Goal: Use online tool/utility: Utilize a website feature to perform a specific function

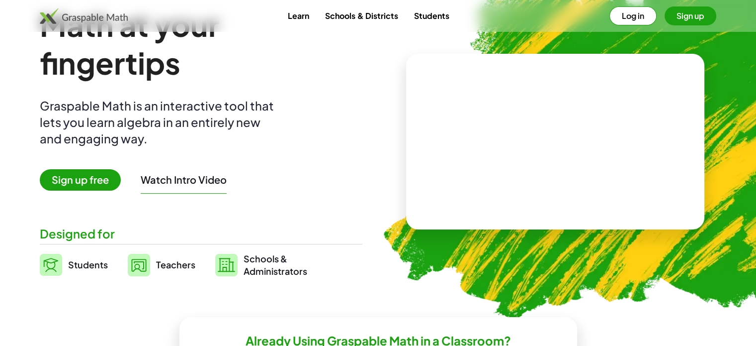
scroll to position [99, 0]
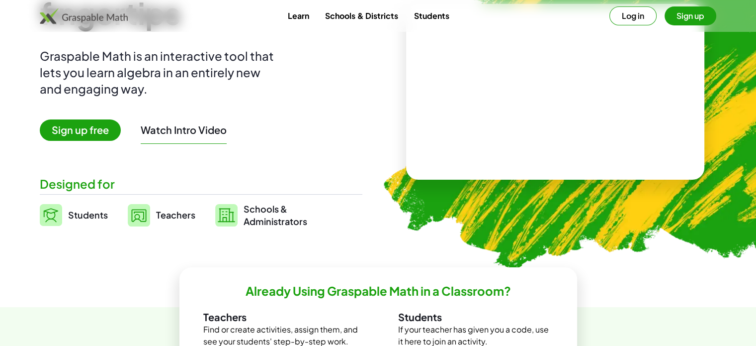
click at [165, 210] on span "Teachers" at bounding box center [175, 214] width 39 height 11
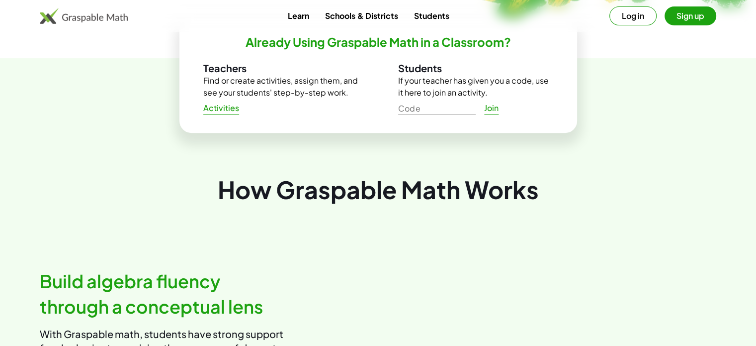
scroll to position [398, 0]
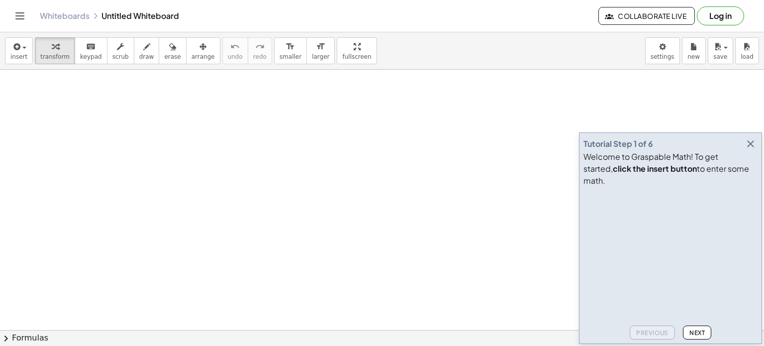
scroll to position [50, 0]
click at [753, 150] on icon "button" at bounding box center [750, 144] width 12 height 12
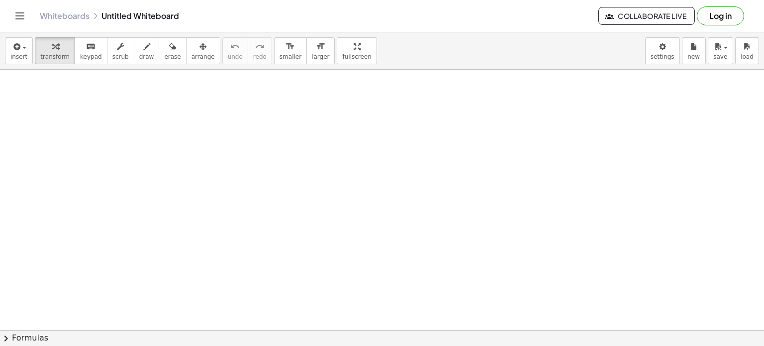
scroll to position [111, 0]
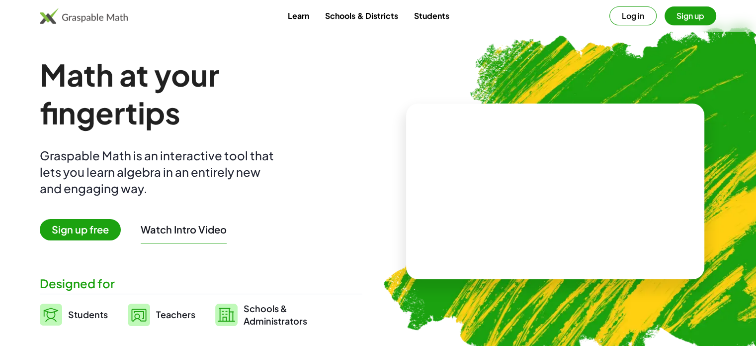
click at [96, 15] on img at bounding box center [84, 16] width 88 height 16
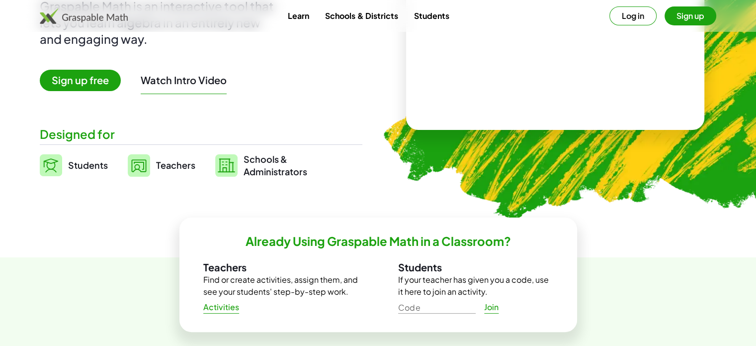
click at [156, 161] on span "Teachers" at bounding box center [175, 164] width 39 height 11
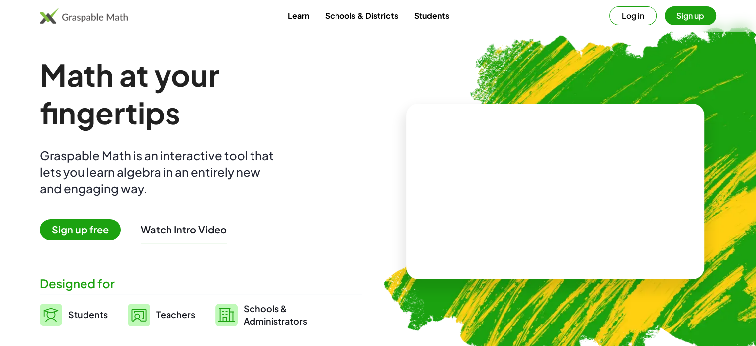
click at [84, 14] on img at bounding box center [84, 16] width 88 height 16
click at [84, 18] on img at bounding box center [84, 16] width 88 height 16
click at [590, 175] on video at bounding box center [555, 191] width 149 height 75
click at [571, 184] on div at bounding box center [557, 181] width 87 height 37
click at [522, 199] on div at bounding box center [557, 181] width 87 height 37
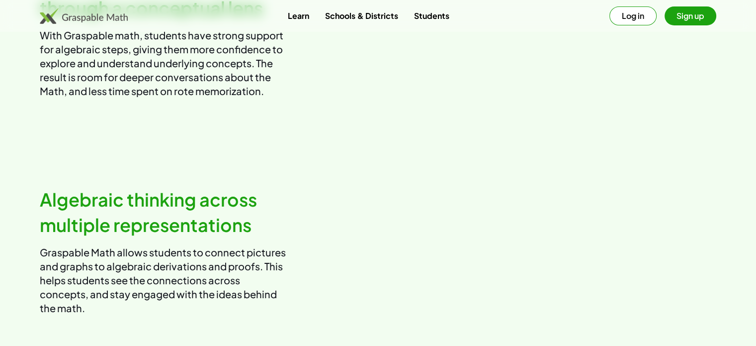
scroll to position [348, 0]
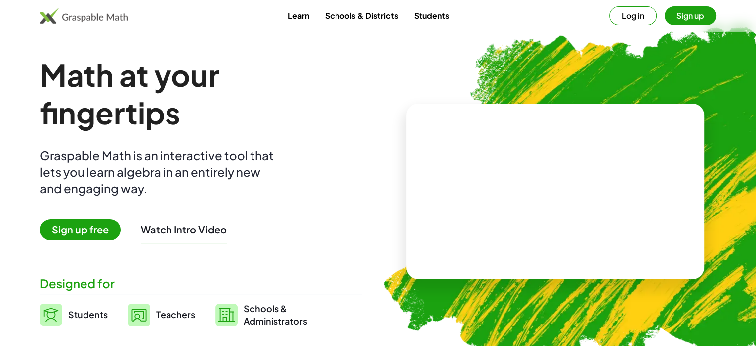
click at [49, 16] on img at bounding box center [84, 16] width 88 height 16
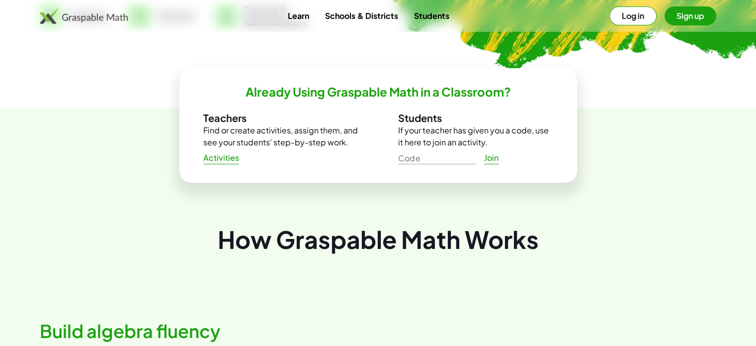
scroll to position [50, 0]
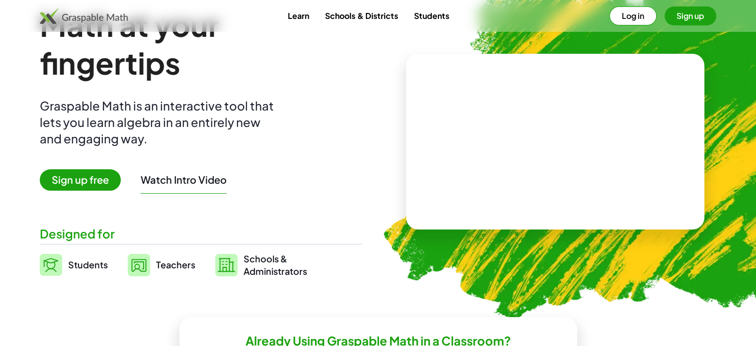
click at [129, 101] on div "Graspable Math is an interactive tool that lets you learn algebra in an entirel…" at bounding box center [159, 121] width 239 height 49
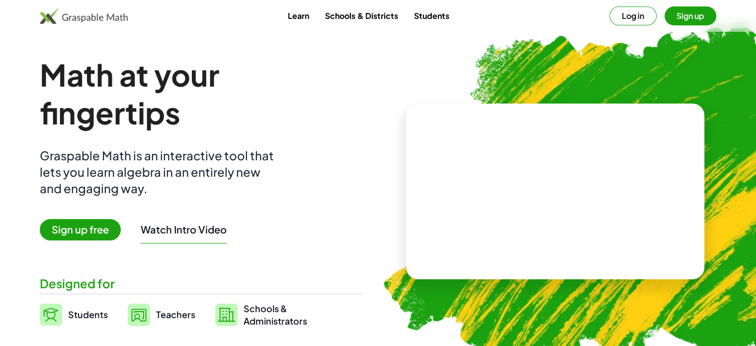
click at [293, 19] on link "Learn" at bounding box center [298, 15] width 37 height 18
click at [518, 178] on video at bounding box center [555, 191] width 149 height 75
click at [517, 184] on div at bounding box center [557, 181] width 87 height 37
click at [370, 17] on link "Schools & Districts" at bounding box center [361, 15] width 88 height 18
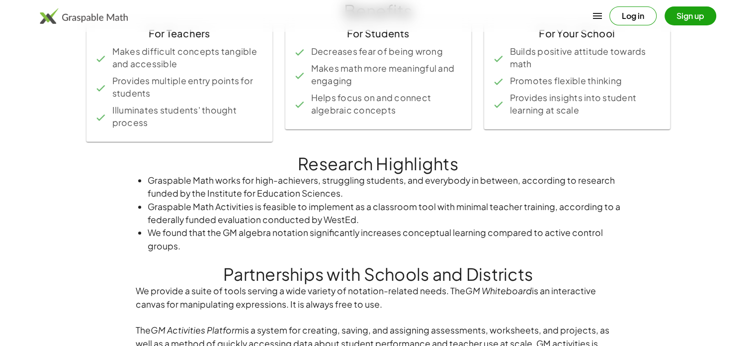
scroll to position [199, 0]
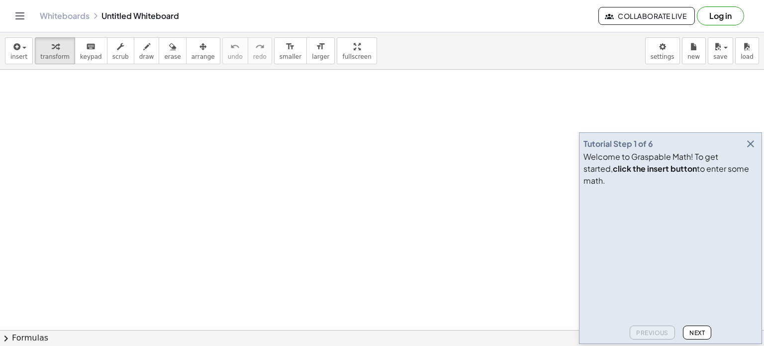
click at [659, 230] on video at bounding box center [657, 227] width 149 height 75
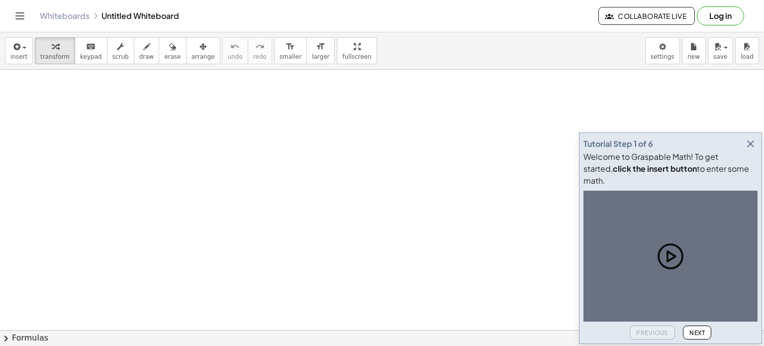
click at [667, 259] on icon at bounding box center [671, 256] width 8 height 10
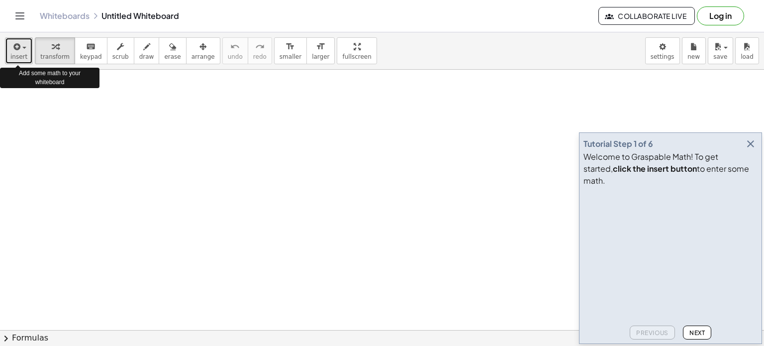
click at [20, 49] on span "button" at bounding box center [21, 47] width 2 height 7
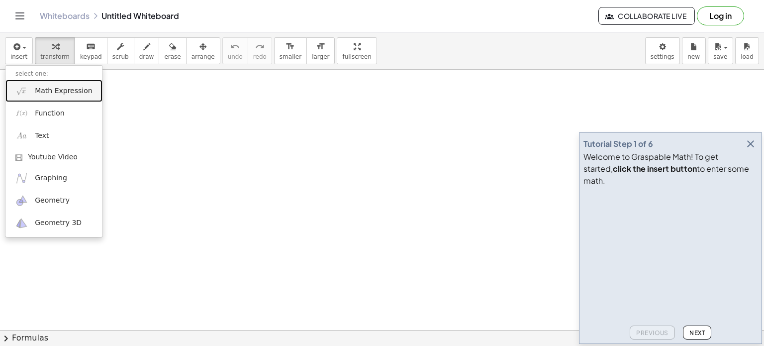
click at [53, 89] on span "Math Expression" at bounding box center [63, 91] width 57 height 10
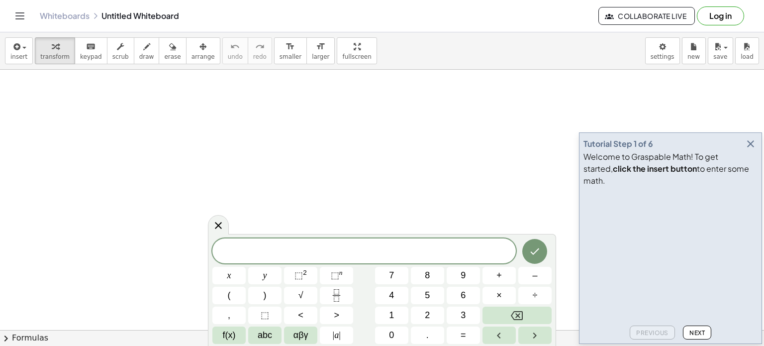
scroll to position [249, 0]
click at [528, 251] on icon "Done" at bounding box center [534, 251] width 12 height 12
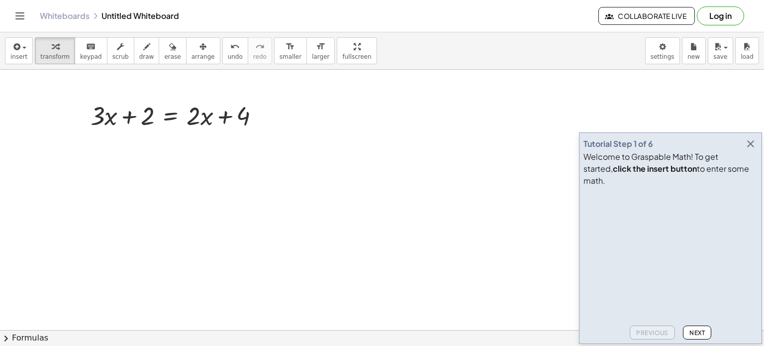
click at [636, 252] on video at bounding box center [657, 227] width 149 height 75
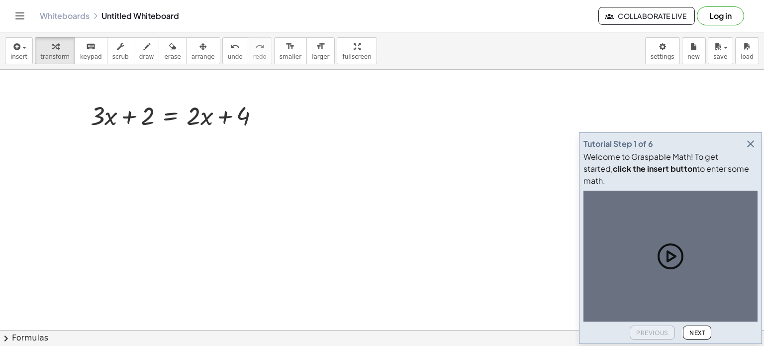
click at [674, 252] on icon at bounding box center [670, 256] width 32 height 32
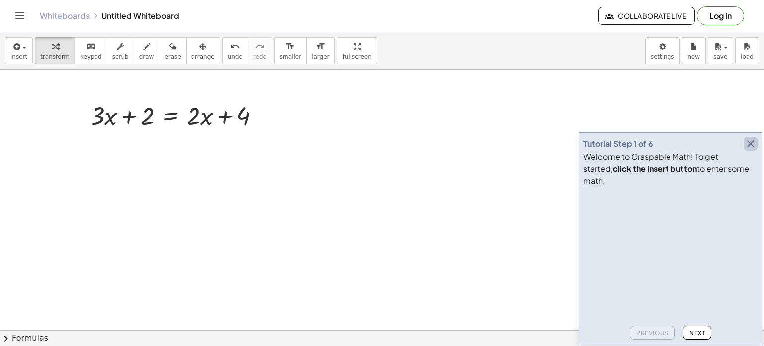
click at [753, 150] on icon "button" at bounding box center [750, 144] width 12 height 12
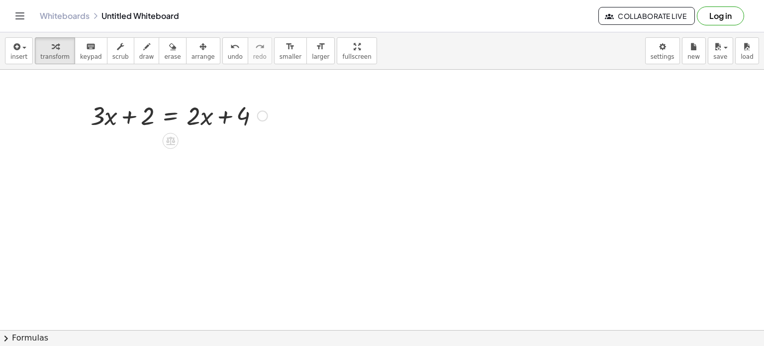
click at [148, 113] on div at bounding box center [179, 115] width 187 height 34
drag, startPoint x: 192, startPoint y: 115, endPoint x: 76, endPoint y: 111, distance: 116.9
click at [76, 111] on div "· 2 + · 3 · x + 2 = + · 2 · x + 4" at bounding box center [175, 114] width 199 height 39
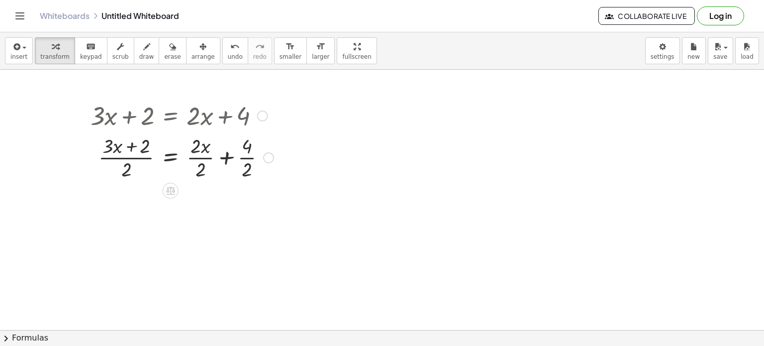
click at [268, 157] on div at bounding box center [268, 157] width 11 height 11
click at [257, 198] on div at bounding box center [382, 114] width 764 height 586
click at [105, 192] on div at bounding box center [382, 114] width 764 height 586
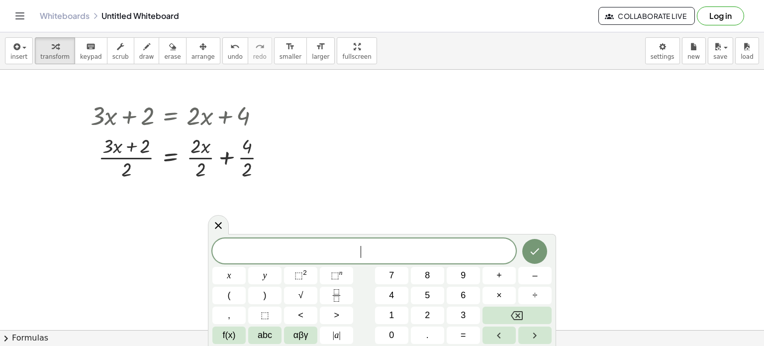
click at [303, 169] on div at bounding box center [382, 114] width 764 height 586
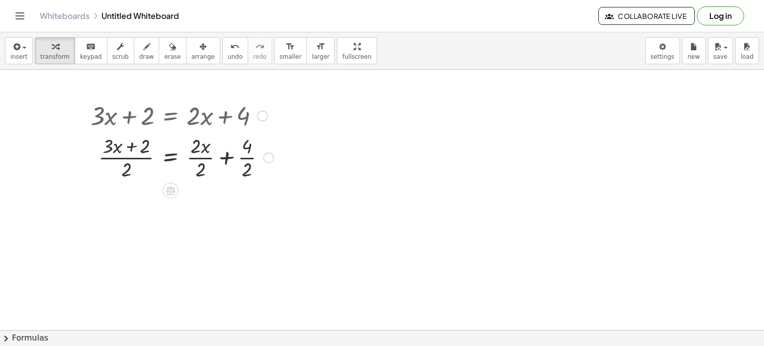
click at [262, 114] on div at bounding box center [262, 115] width 11 height 11
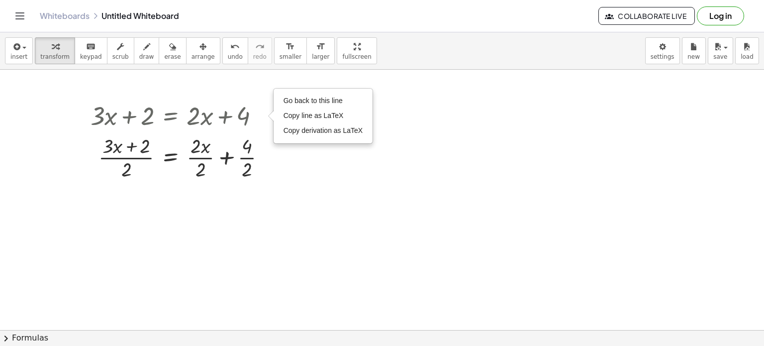
click at [292, 176] on div at bounding box center [382, 114] width 764 height 586
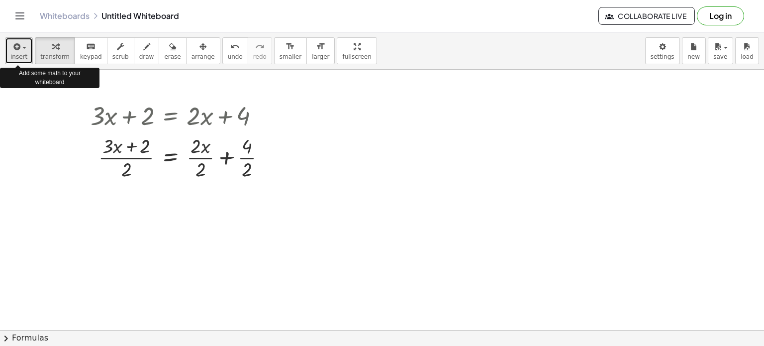
click at [15, 49] on icon "button" at bounding box center [15, 47] width 9 height 12
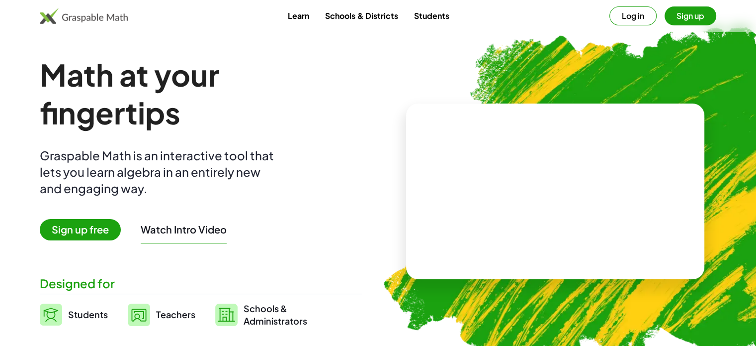
click at [265, 150] on div "Graspable Math is an interactive tool that lets you learn algebra in an entirel…" at bounding box center [159, 171] width 239 height 49
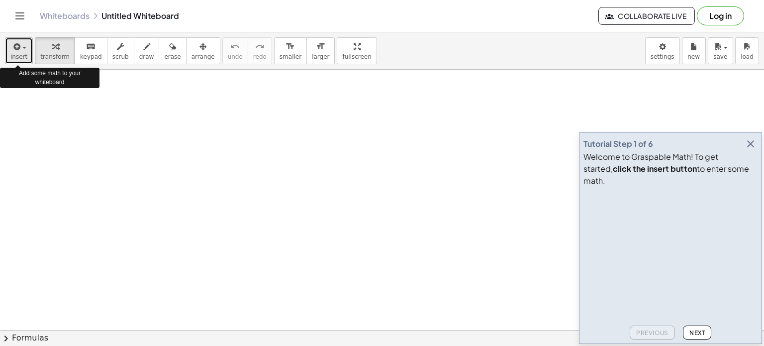
click at [22, 47] on span "button" at bounding box center [24, 48] width 4 height 2
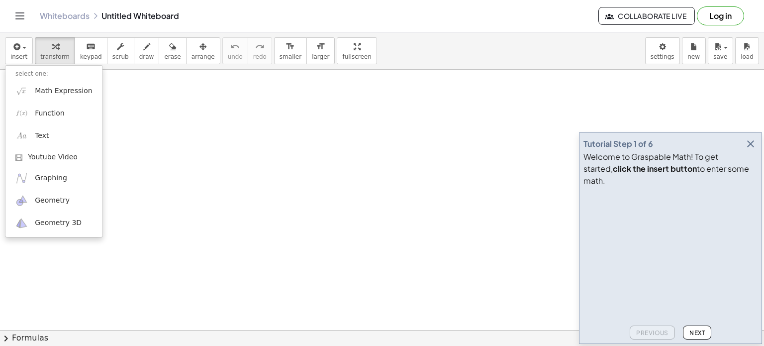
click at [752, 150] on icon "button" at bounding box center [750, 144] width 12 height 12
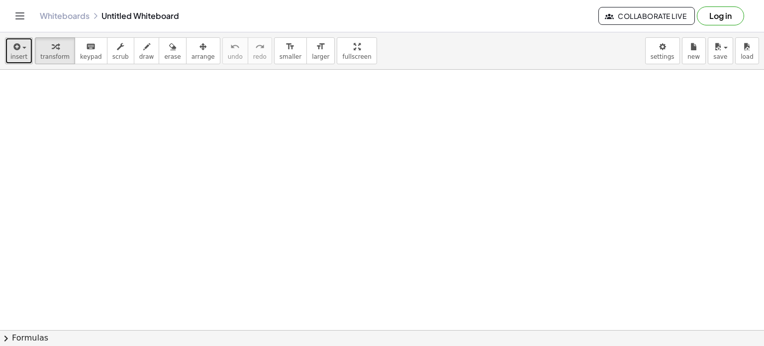
click at [19, 50] on icon "button" at bounding box center [15, 47] width 9 height 12
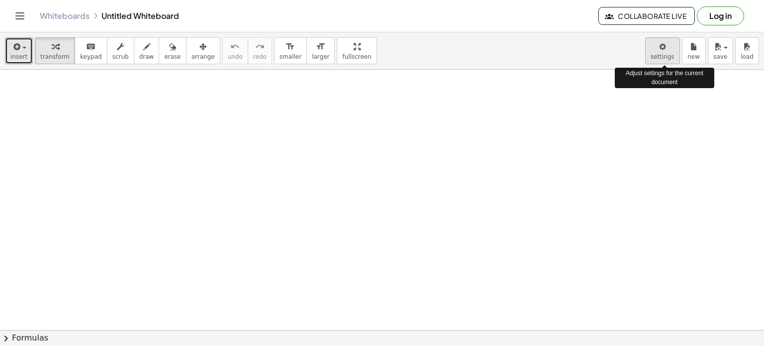
click at [668, 50] on body "Graspable Math Activities Get Started Activity Bank Assigned Work Classes White…" at bounding box center [382, 173] width 764 height 346
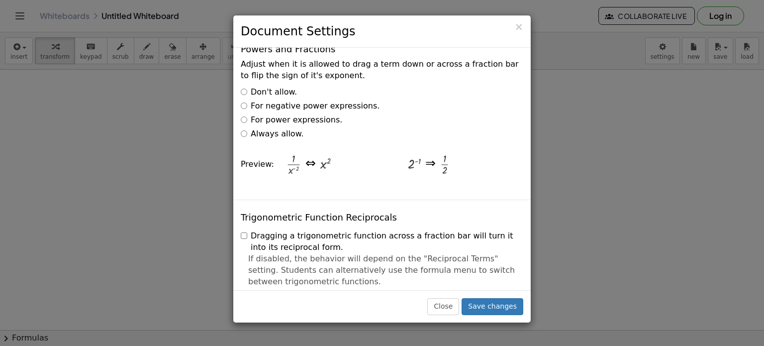
scroll to position [1790, 0]
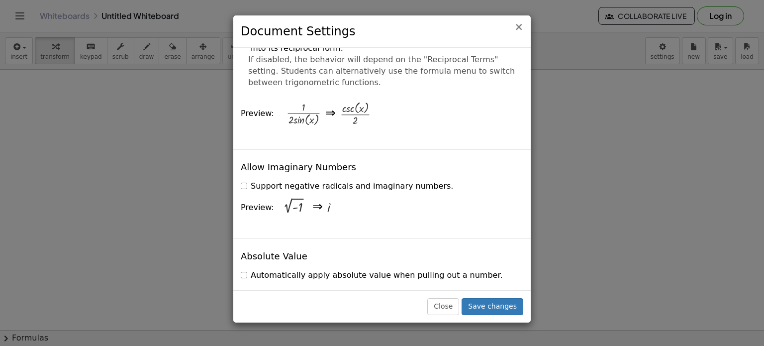
click at [516, 29] on span "×" at bounding box center [518, 27] width 9 height 12
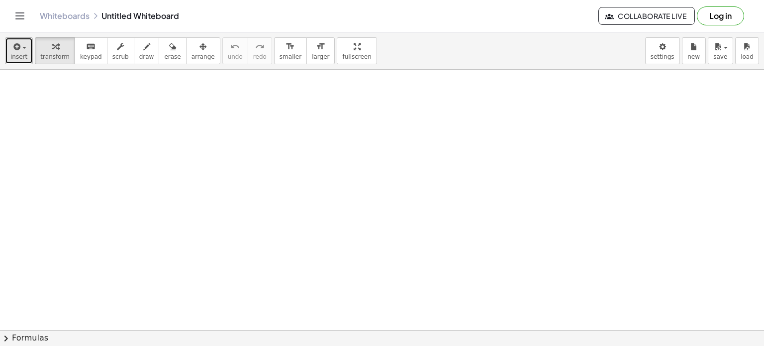
click at [17, 51] on icon "button" at bounding box center [15, 47] width 9 height 12
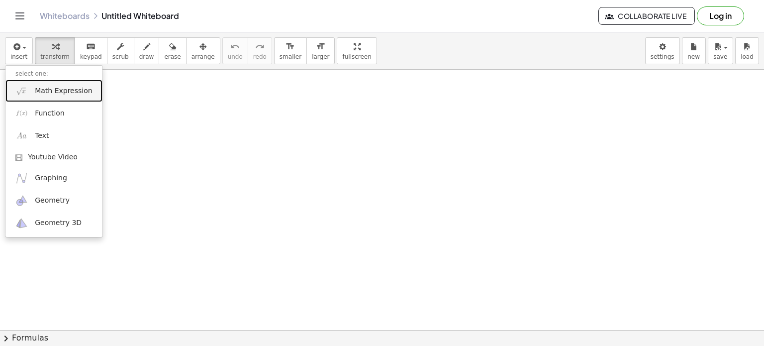
click at [42, 91] on span "Math Expression" at bounding box center [63, 91] width 57 height 10
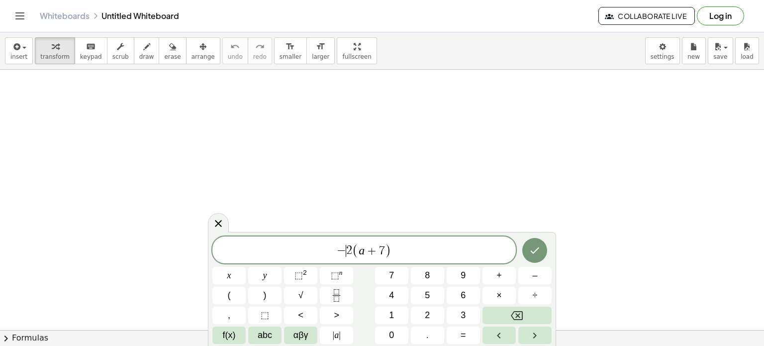
click at [346, 251] on span "2" at bounding box center [349, 251] width 6 height 12
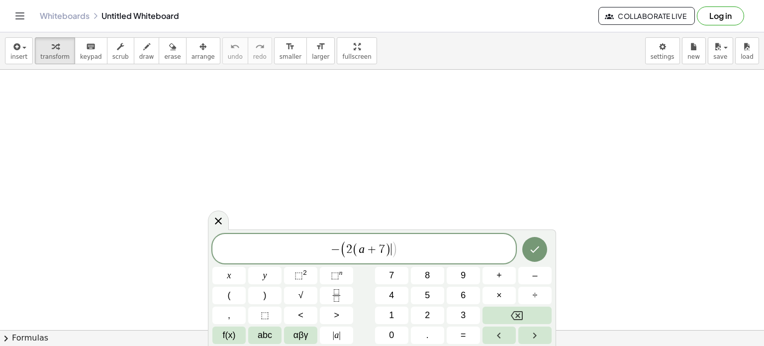
click at [390, 249] on span "2 ( a + 7 ) ​" at bounding box center [368, 249] width 45 height 14
click at [505, 336] on button "Left arrow" at bounding box center [498, 334] width 33 height 17
click at [508, 336] on button "Left arrow" at bounding box center [498, 334] width 33 height 17
click at [537, 331] on icon "Right arrow" at bounding box center [534, 335] width 12 height 12
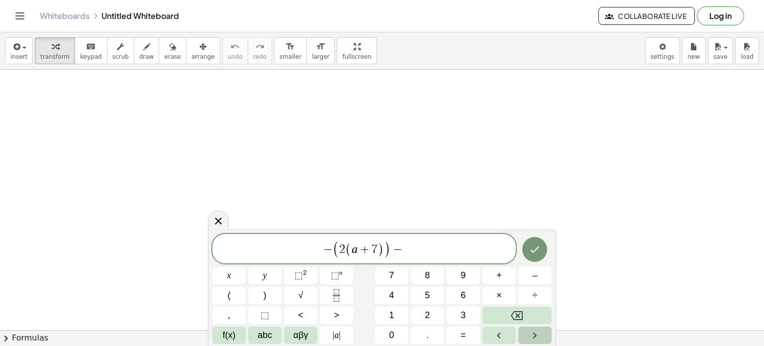
click at [537, 331] on icon "Right arrow" at bounding box center [534, 335] width 12 height 12
click at [499, 336] on icon "Left arrow" at bounding box center [498, 335] width 3 height 6
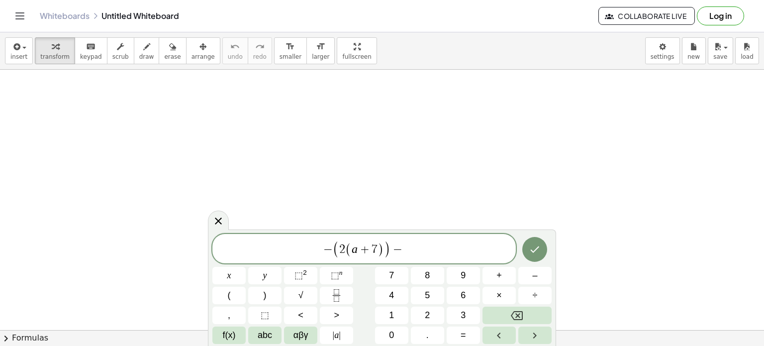
scroll to position [0, 0]
click at [336, 338] on span "| a |" at bounding box center [337, 334] width 8 height 13
click at [520, 310] on icon "Backspace" at bounding box center [517, 315] width 12 height 12
click at [405, 250] on span "− ( 2 ( a + 7 ​ ) ) −" at bounding box center [363, 249] width 303 height 19
click at [543, 244] on button "Done" at bounding box center [534, 247] width 25 height 25
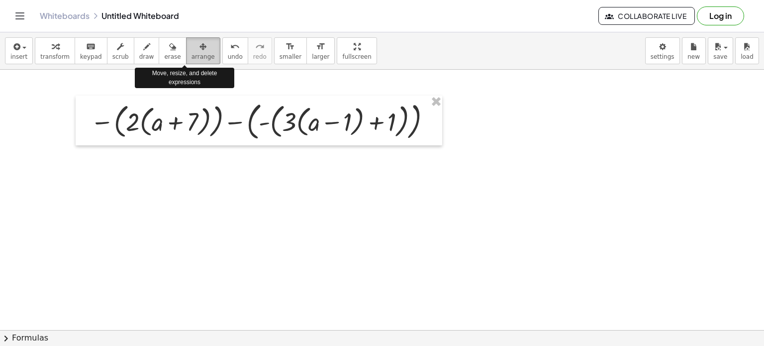
click at [191, 50] on div "button" at bounding box center [202, 46] width 23 height 12
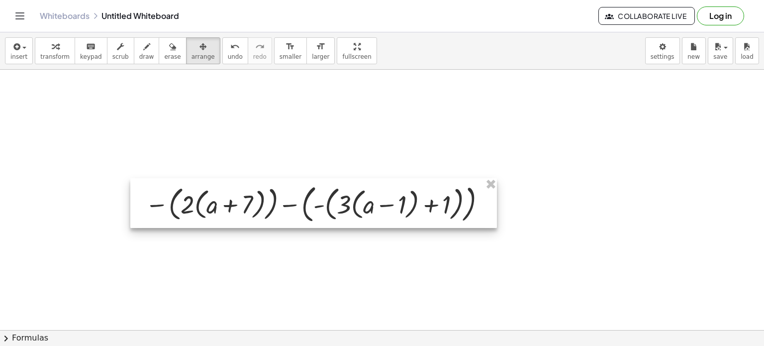
drag, startPoint x: 235, startPoint y: 118, endPoint x: 289, endPoint y: 201, distance: 99.0
click at [289, 201] on div at bounding box center [313, 203] width 366 height 50
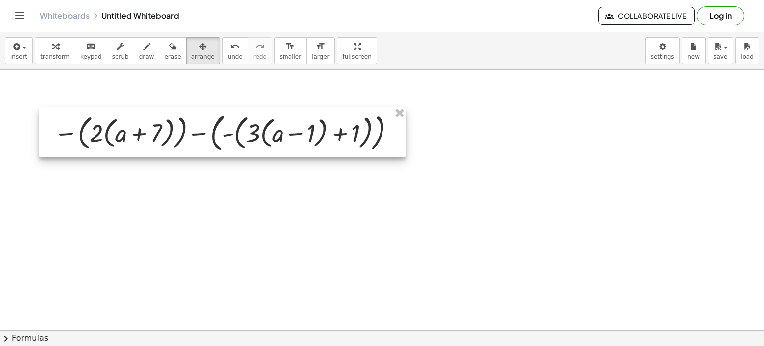
drag, startPoint x: 225, startPoint y: 204, endPoint x: 135, endPoint y: 137, distance: 112.3
click at [134, 134] on div at bounding box center [222, 132] width 366 height 50
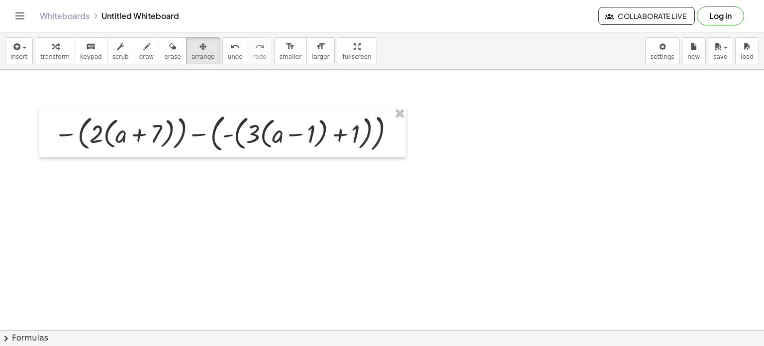
click at [242, 215] on div at bounding box center [382, 330] width 764 height 520
click at [19, 53] on span "insert" at bounding box center [18, 56] width 17 height 7
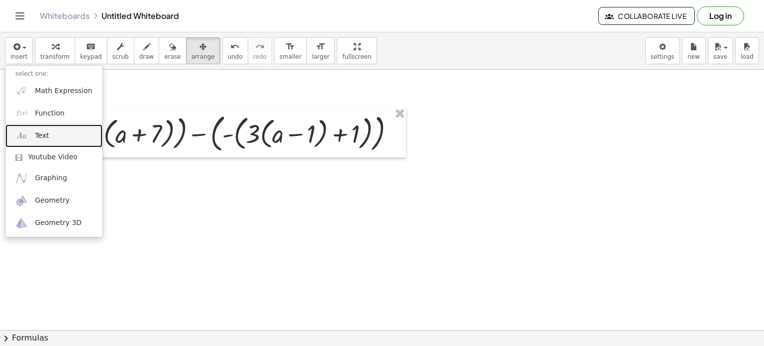
click at [41, 134] on span "Text" at bounding box center [42, 136] width 14 height 10
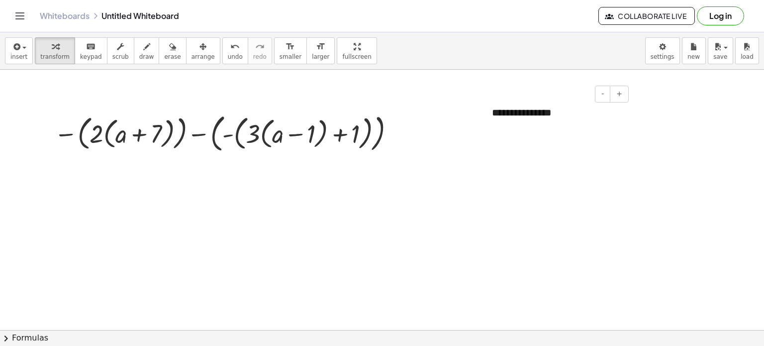
click at [548, 108] on div "**********" at bounding box center [556, 112] width 149 height 34
click at [285, 50] on icon "format_size" at bounding box center [289, 47] width 9 height 12
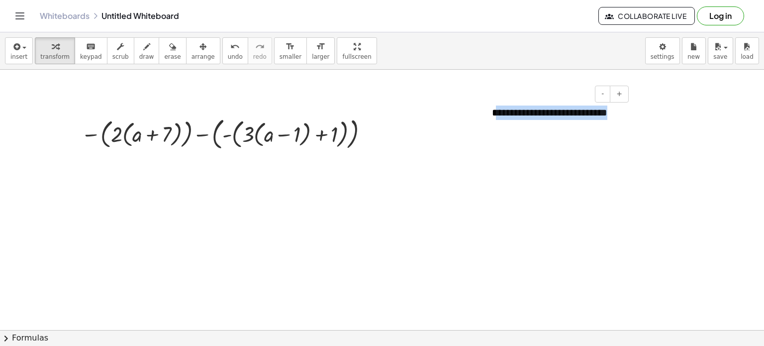
drag, startPoint x: 495, startPoint y: 110, endPoint x: 624, endPoint y: 109, distance: 129.8
click at [624, 109] on div "**********" at bounding box center [556, 112] width 149 height 34
click at [620, 92] on span "+" at bounding box center [619, 93] width 6 height 8
click at [600, 93] on button "-" at bounding box center [602, 94] width 15 height 17
click at [617, 91] on span "+" at bounding box center [619, 93] width 6 height 8
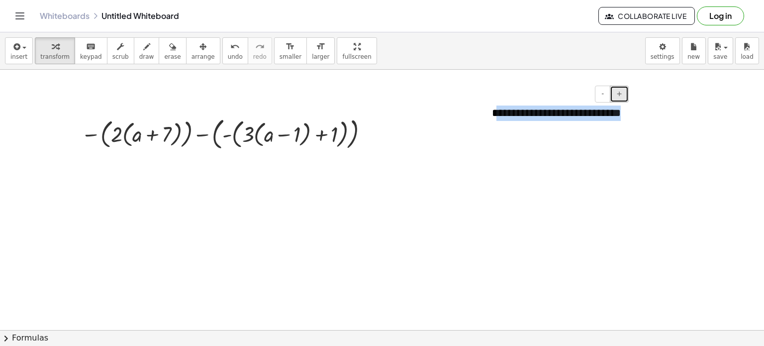
click at [617, 91] on span "+" at bounding box center [619, 93] width 6 height 8
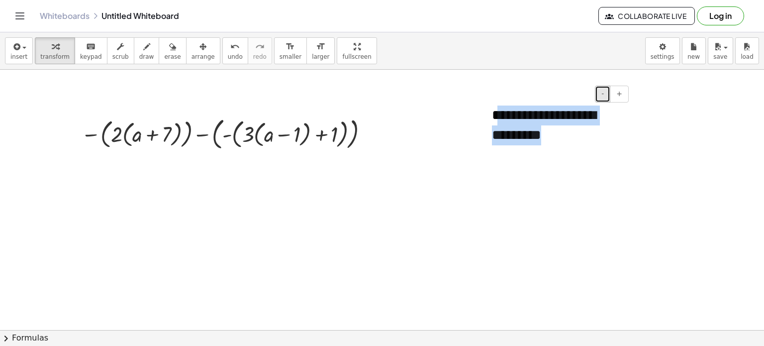
click at [601, 93] on button "-" at bounding box center [602, 94] width 15 height 17
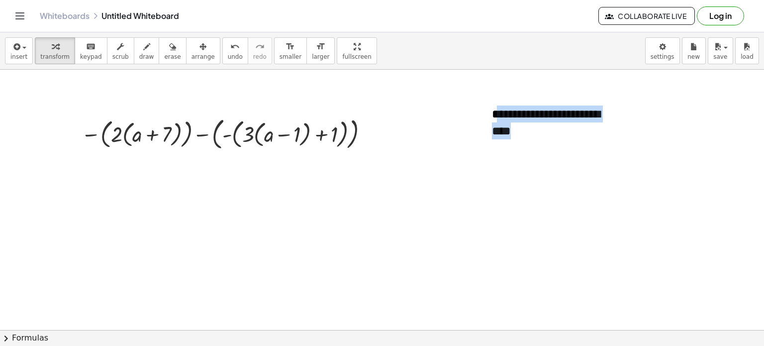
click at [536, 193] on div at bounding box center [382, 330] width 764 height 520
click at [529, 115] on div "**********" at bounding box center [556, 122] width 149 height 54
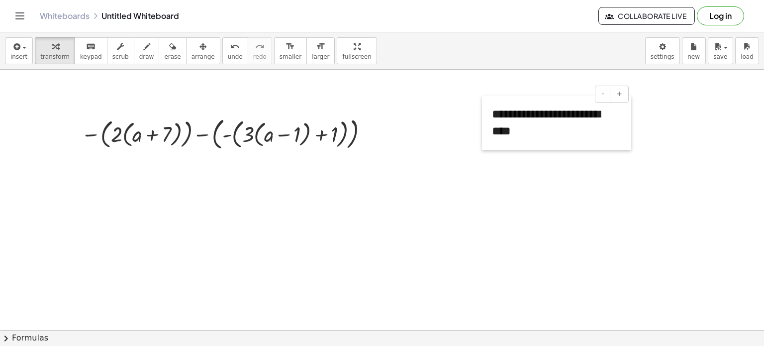
click at [491, 112] on div at bounding box center [487, 122] width 10 height 54
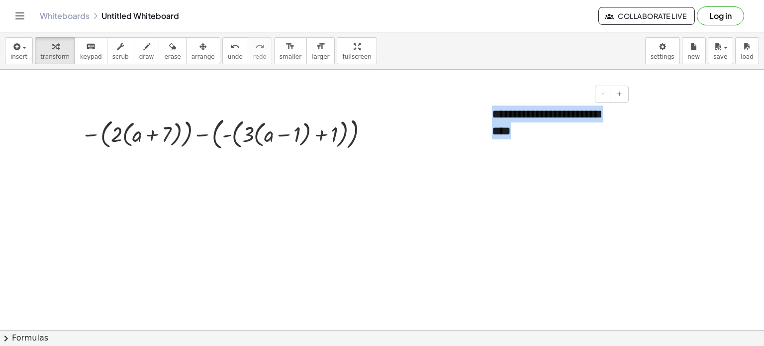
drag, startPoint x: 494, startPoint y: 113, endPoint x: 519, endPoint y: 131, distance: 31.0
click at [519, 131] on div "**********" at bounding box center [556, 122] width 149 height 54
click at [616, 92] on button "+" at bounding box center [618, 94] width 19 height 17
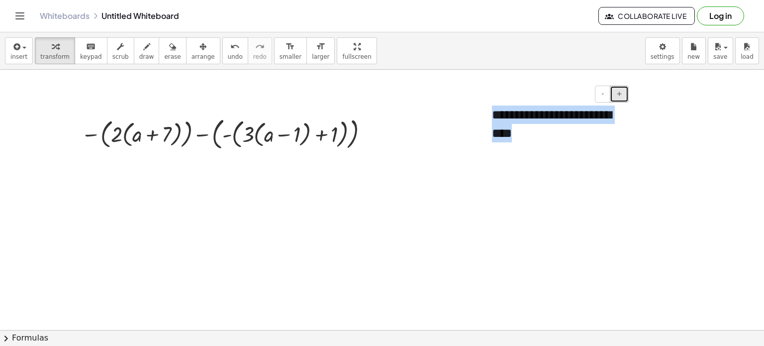
click at [616, 92] on button "+" at bounding box center [618, 94] width 19 height 17
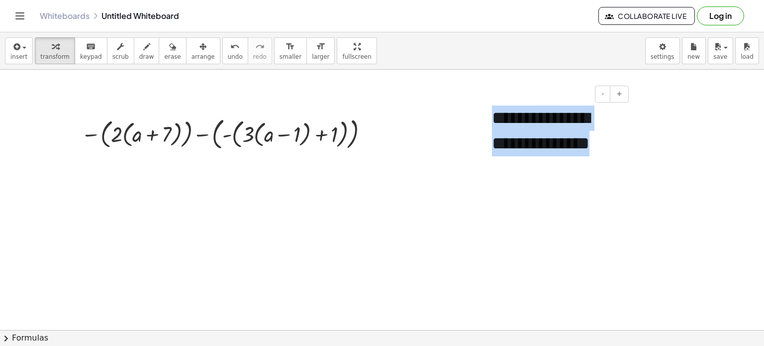
click at [620, 127] on div "**********" at bounding box center [556, 130] width 149 height 71
drag, startPoint x: 630, startPoint y: 119, endPoint x: 662, endPoint y: 116, distance: 31.5
click at [662, 116] on div "**********" at bounding box center [382, 330] width 764 height 520
click at [450, 123] on div at bounding box center [382, 330] width 764 height 520
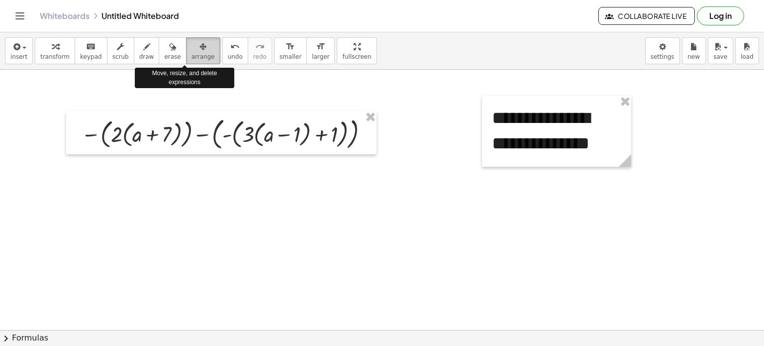
click at [199, 46] on icon "button" at bounding box center [202, 47] width 7 height 12
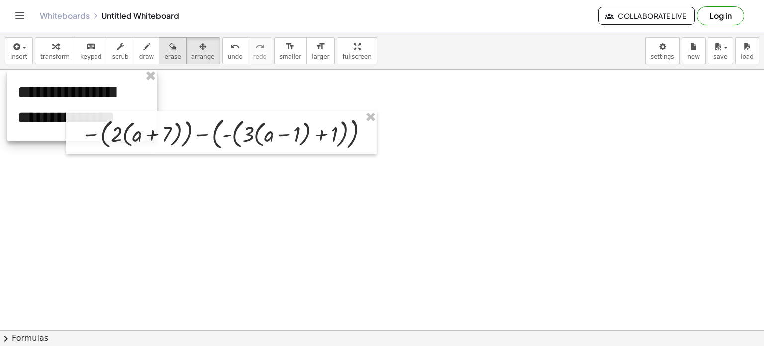
drag, startPoint x: 629, startPoint y: 117, endPoint x: 155, endPoint y: 57, distance: 478.1
click at [155, 57] on div "**********" at bounding box center [382, 188] width 764 height 313
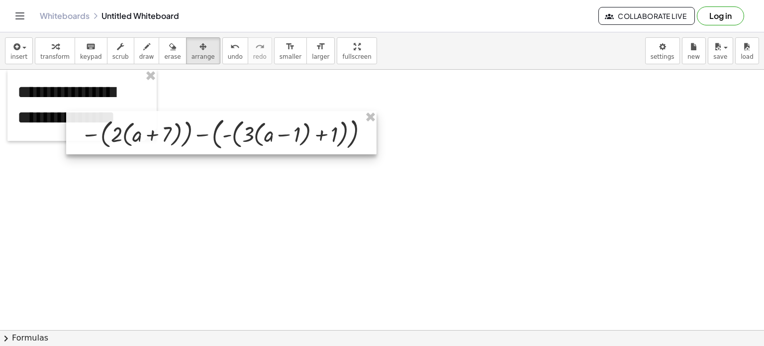
click at [209, 128] on div at bounding box center [221, 133] width 310 height 44
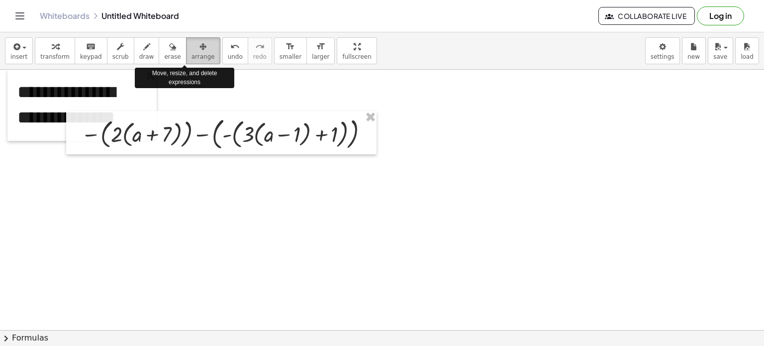
click at [199, 51] on icon "button" at bounding box center [202, 47] width 7 height 12
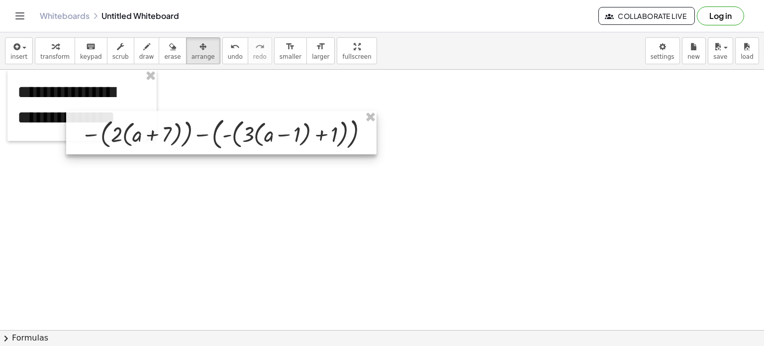
click at [213, 121] on div at bounding box center [221, 133] width 310 height 44
click at [220, 119] on div at bounding box center [221, 133] width 310 height 44
click at [179, 125] on div at bounding box center [221, 133] width 310 height 44
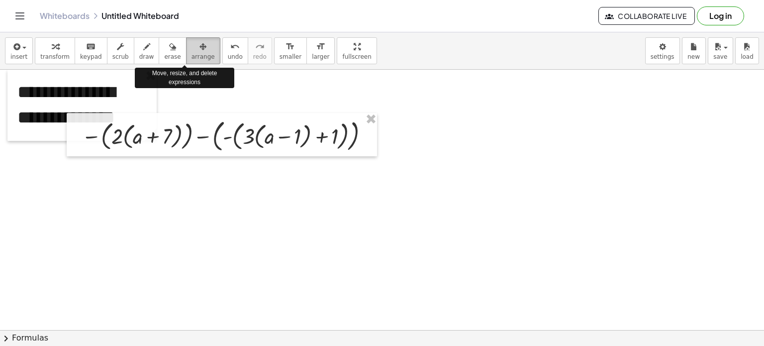
click at [193, 53] on span "arrange" at bounding box center [202, 56] width 23 height 7
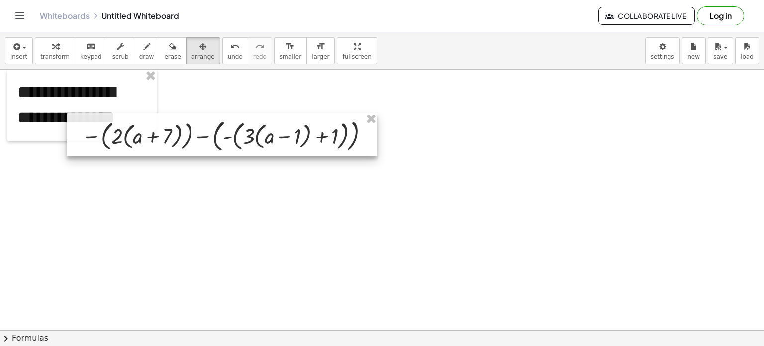
drag, startPoint x: 201, startPoint y: 103, endPoint x: 214, endPoint y: 151, distance: 49.4
click at [214, 151] on div "**********" at bounding box center [382, 330] width 764 height 520
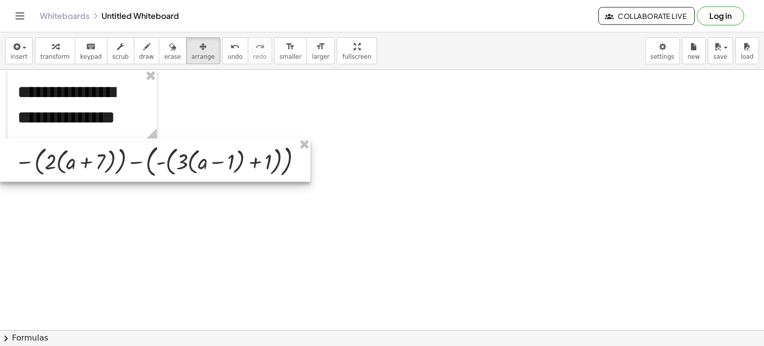
drag, startPoint x: 226, startPoint y: 137, endPoint x: 151, endPoint y: 163, distance: 79.7
click at [151, 163] on div at bounding box center [155, 160] width 310 height 44
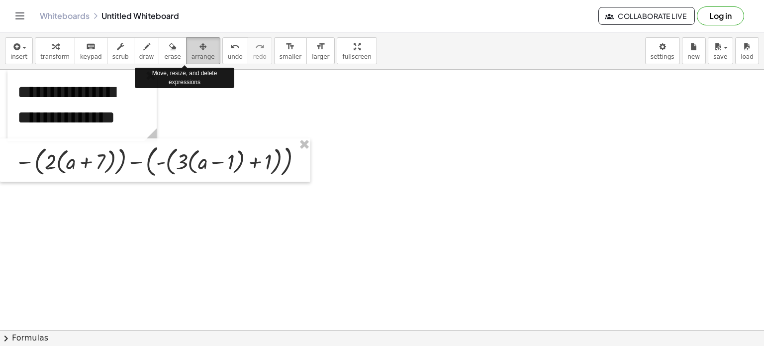
click at [191, 51] on div "button" at bounding box center [202, 46] width 23 height 12
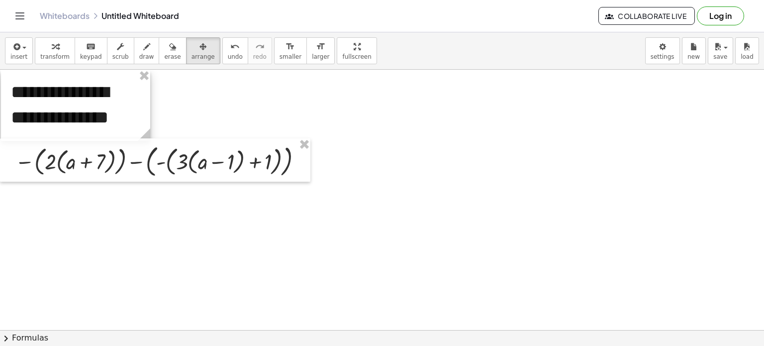
drag, startPoint x: 153, startPoint y: 108, endPoint x: 147, endPoint y: 103, distance: 8.2
click at [147, 103] on div at bounding box center [75, 105] width 149 height 71
drag, startPoint x: 144, startPoint y: 98, endPoint x: 139, endPoint y: 89, distance: 10.5
click at [139, 89] on div at bounding box center [74, 105] width 149 height 71
drag, startPoint x: 149, startPoint y: 97, endPoint x: 193, endPoint y: 106, distance: 44.6
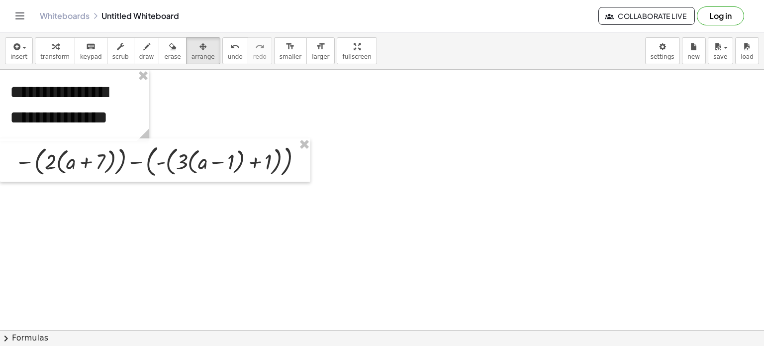
click at [193, 106] on div at bounding box center [382, 330] width 764 height 520
drag, startPoint x: 149, startPoint y: 107, endPoint x: 187, endPoint y: 107, distance: 37.8
click at [187, 107] on div at bounding box center [382, 330] width 764 height 520
drag, startPoint x: 147, startPoint y: 101, endPoint x: 131, endPoint y: 95, distance: 17.0
click at [131, 95] on div at bounding box center [74, 105] width 149 height 71
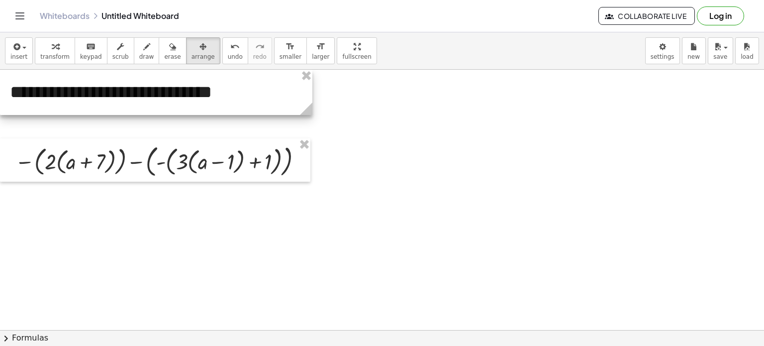
drag, startPoint x: 143, startPoint y: 134, endPoint x: 306, endPoint y: 126, distance: 163.3
click at [306, 126] on div "**********" at bounding box center [382, 330] width 764 height 520
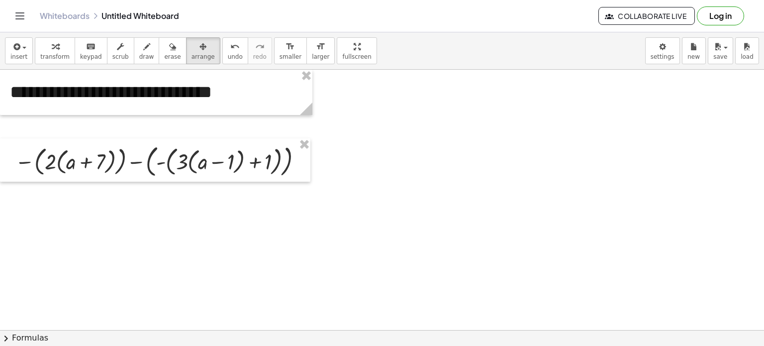
click at [351, 200] on div at bounding box center [382, 330] width 764 height 520
click at [334, 173] on div at bounding box center [382, 330] width 764 height 520
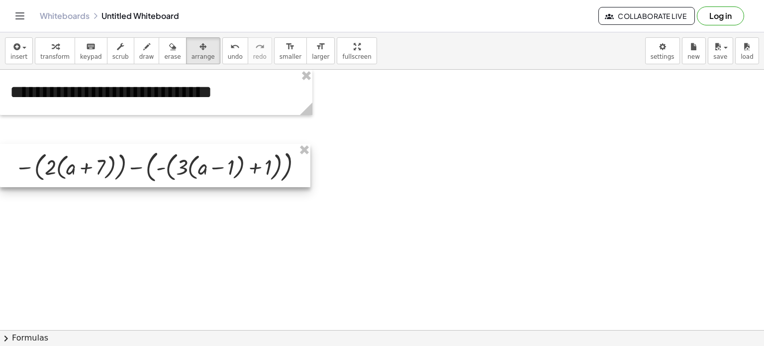
drag, startPoint x: 179, startPoint y: 160, endPoint x: 170, endPoint y: 166, distance: 11.3
click at [170, 166] on div at bounding box center [155, 166] width 310 height 44
click at [183, 167] on div at bounding box center [155, 166] width 310 height 44
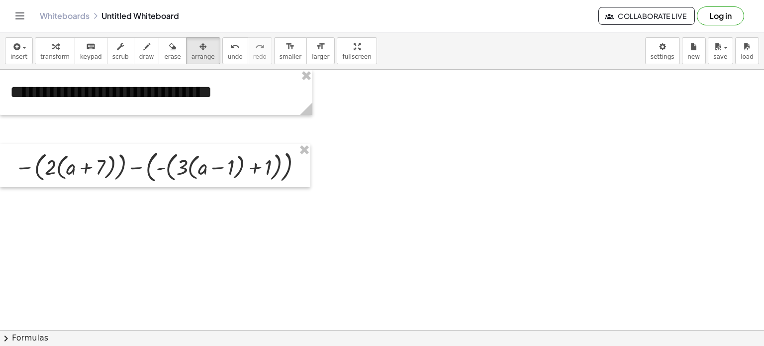
click at [196, 214] on div at bounding box center [382, 330] width 764 height 520
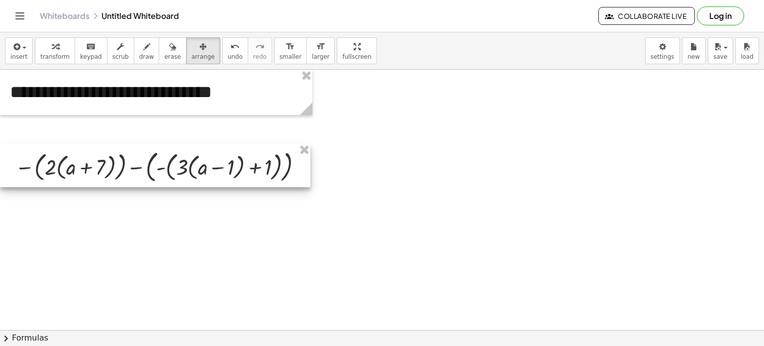
click at [183, 163] on div at bounding box center [155, 166] width 310 height 44
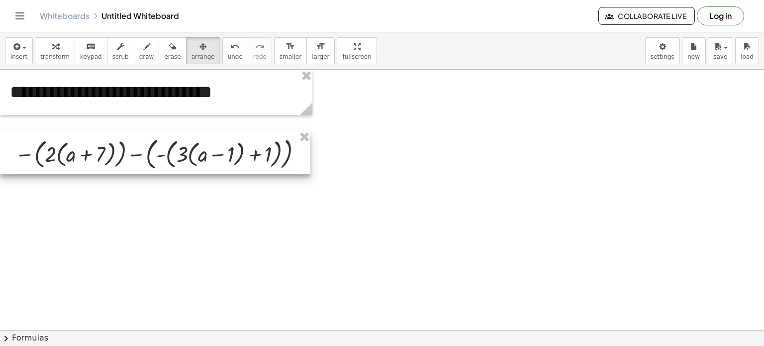
drag, startPoint x: 197, startPoint y: 151, endPoint x: 162, endPoint y: 138, distance: 37.6
click at [162, 138] on div at bounding box center [155, 153] width 310 height 44
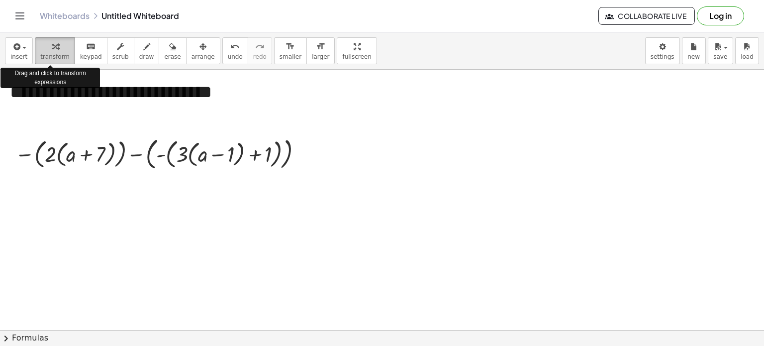
click at [52, 47] on icon "button" at bounding box center [55, 47] width 7 height 12
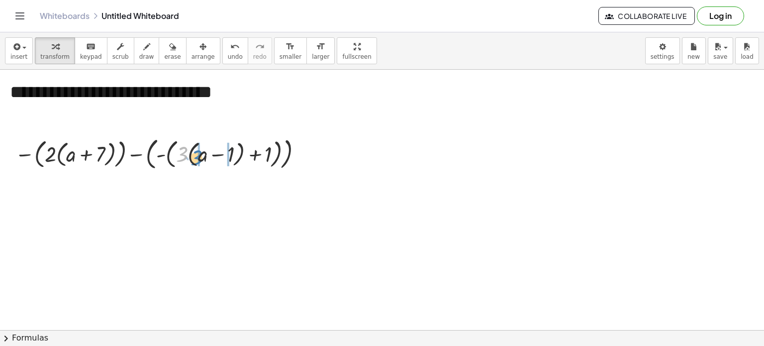
drag, startPoint x: 180, startPoint y: 154, endPoint x: 195, endPoint y: 158, distance: 14.8
click at [195, 158] on div at bounding box center [161, 152] width 302 height 39
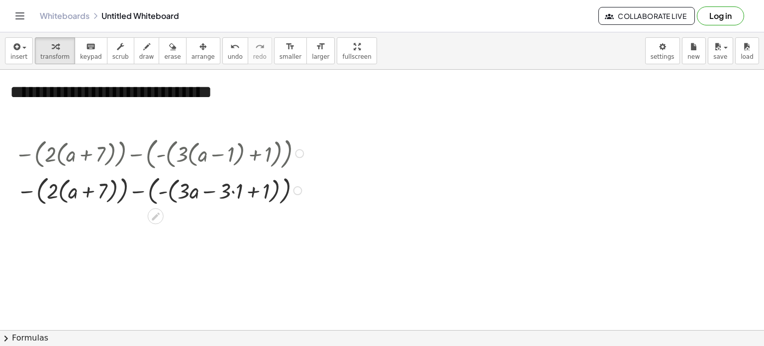
click at [48, 183] on div at bounding box center [161, 189] width 302 height 35
click at [52, 45] on icon "button" at bounding box center [55, 47] width 7 height 12
drag, startPoint x: 51, startPoint y: 187, endPoint x: 68, endPoint y: 184, distance: 16.7
click at [68, 184] on div at bounding box center [161, 189] width 302 height 35
click at [294, 188] on div at bounding box center [293, 190] width 9 height 9
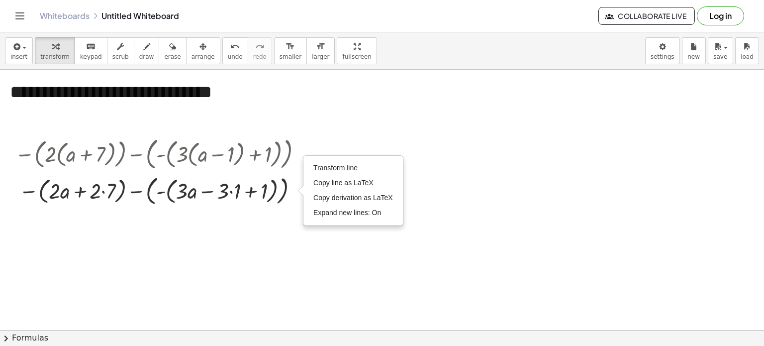
click at [268, 239] on div at bounding box center [382, 330] width 764 height 520
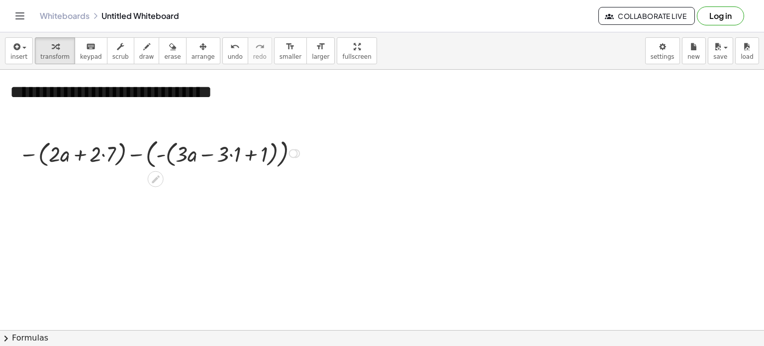
drag, startPoint x: 288, startPoint y: 188, endPoint x: 287, endPoint y: 145, distance: 43.8
click at [156, 153] on div "− ( + a + 7 ) − ( - ( + a − 1 + 1 ) ) · 3 · · 3 · · 2 · · 2 · Transform line Co…" at bounding box center [156, 153] width 0 height 0
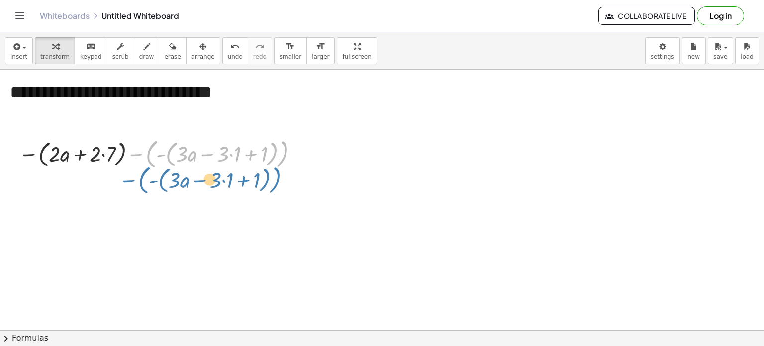
drag, startPoint x: 284, startPoint y: 147, endPoint x: 277, endPoint y: 173, distance: 26.9
click at [277, 173] on div "**********" at bounding box center [382, 330] width 764 height 520
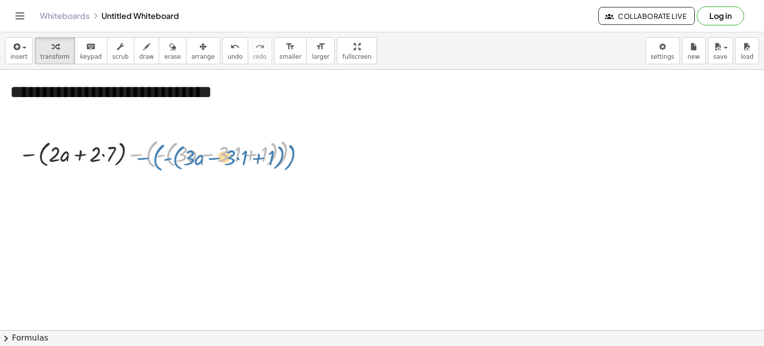
drag, startPoint x: 287, startPoint y: 151, endPoint x: 294, endPoint y: 150, distance: 7.5
click at [294, 150] on div at bounding box center [160, 152] width 293 height 35
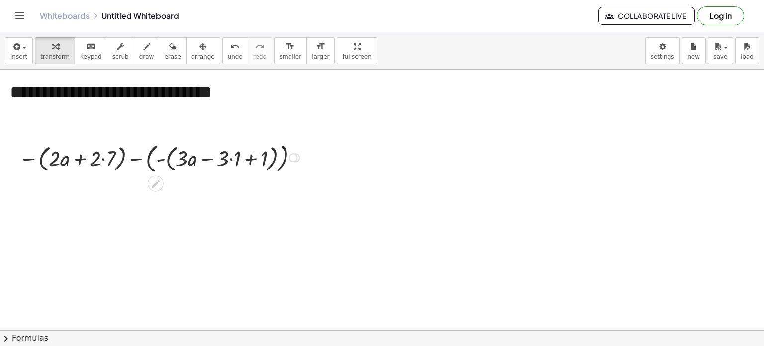
drag, startPoint x: 290, startPoint y: 155, endPoint x: 292, endPoint y: 163, distance: 8.1
click at [156, 158] on div "− ( + a + 7 ) − ( - ( + a − 1 + 1 ) ) · 3 · · 3 · · 2 · · 2 · Transform line Co…" at bounding box center [156, 158] width 0 height 0
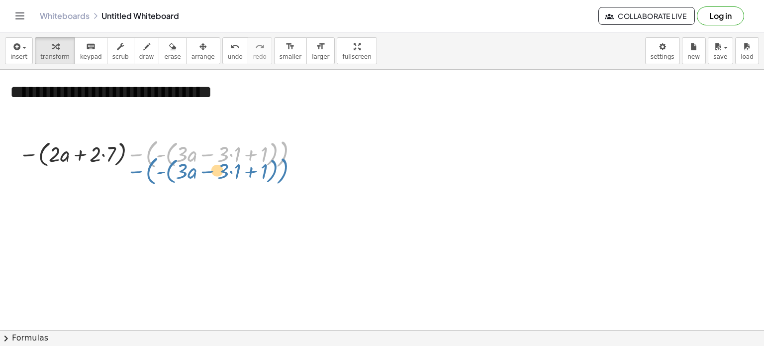
drag, startPoint x: 292, startPoint y: 163, endPoint x: 292, endPoint y: 179, distance: 16.9
click at [292, 179] on div "**********" at bounding box center [382, 330] width 764 height 520
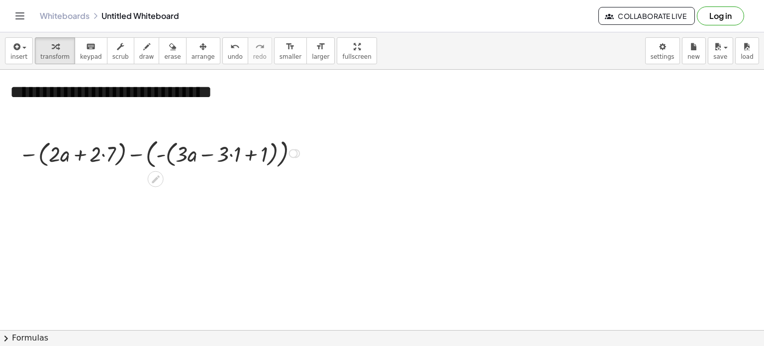
drag, startPoint x: 298, startPoint y: 154, endPoint x: 302, endPoint y: 134, distance: 20.8
click at [156, 153] on div "− ( + a + 7 ) − ( - ( + a − 1 + 1 ) ) · 3 · · 3 · · 2 · · 2 · Transform line Co…" at bounding box center [156, 153] width 0 height 0
drag, startPoint x: 295, startPoint y: 153, endPoint x: 296, endPoint y: 122, distance: 30.8
click at [296, 122] on div "**********" at bounding box center [382, 330] width 764 height 520
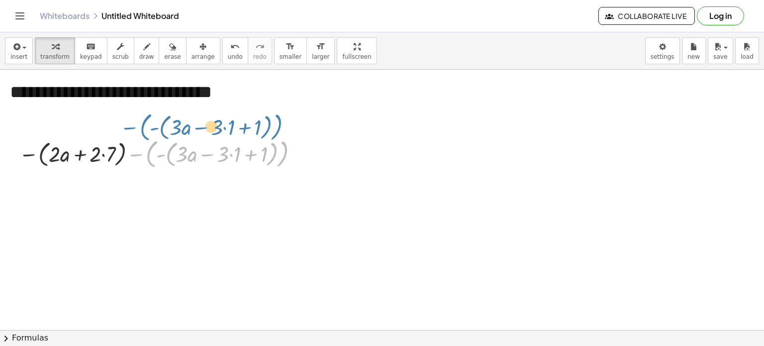
drag, startPoint x: 286, startPoint y: 153, endPoint x: 280, endPoint y: 126, distance: 27.6
click at [280, 126] on div "**********" at bounding box center [382, 330] width 764 height 520
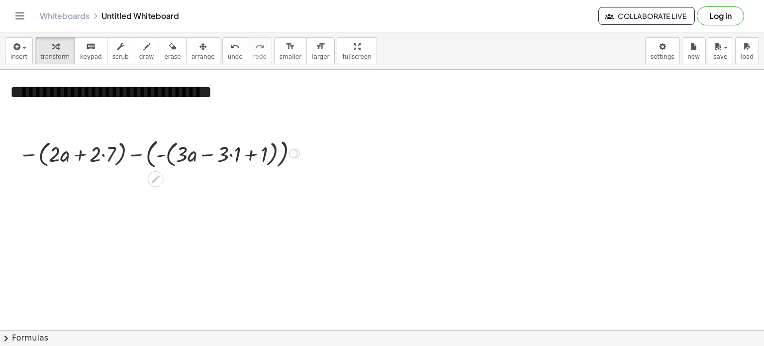
click at [84, 155] on div at bounding box center [160, 152] width 293 height 35
drag, startPoint x: 79, startPoint y: 156, endPoint x: 92, endPoint y: 130, distance: 28.7
click at [92, 130] on div "**********" at bounding box center [382, 330] width 764 height 520
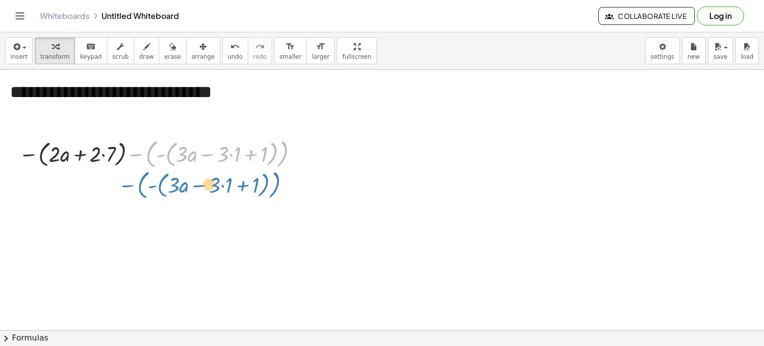
drag, startPoint x: 288, startPoint y: 156, endPoint x: 279, endPoint y: 190, distance: 35.5
click at [279, 190] on div "**********" at bounding box center [382, 330] width 764 height 520
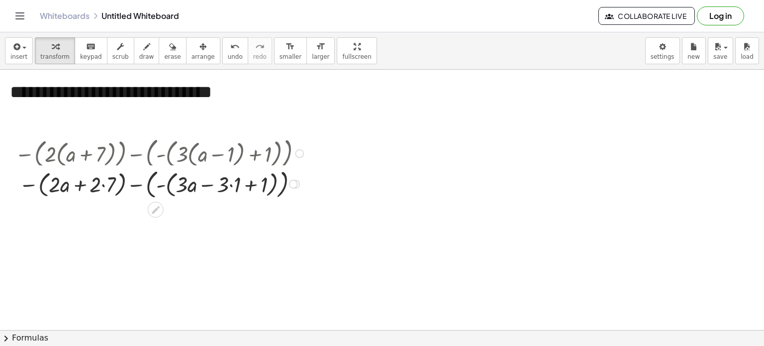
drag, startPoint x: 296, startPoint y: 165, endPoint x: 293, endPoint y: 193, distance: 28.5
click at [156, 184] on div "− ( + a + 7 ) − ( - ( + a − 1 + 1 ) ) · 3 · · 3 · · 2 · · 2 · Transform line Co…" at bounding box center [156, 184] width 0 height 0
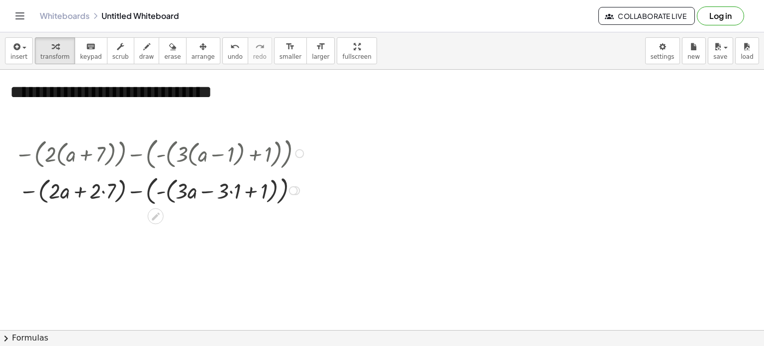
drag, startPoint x: 76, startPoint y: 186, endPoint x: 76, endPoint y: 193, distance: 7.0
click at [76, 193] on div at bounding box center [161, 189] width 302 height 35
click at [291, 191] on div "Transform line Copy line as LaTeX Copy derivation as LaTeX Expand new lines: On" at bounding box center [293, 190] width 9 height 9
click at [293, 188] on div "Transform line Copy line as LaTeX Copy derivation as LaTeX Expand new lines: On" at bounding box center [293, 190] width 9 height 9
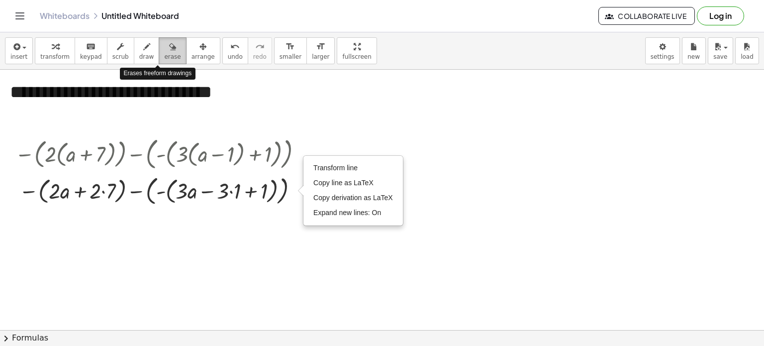
click at [164, 55] on span "erase" at bounding box center [172, 56] width 16 height 7
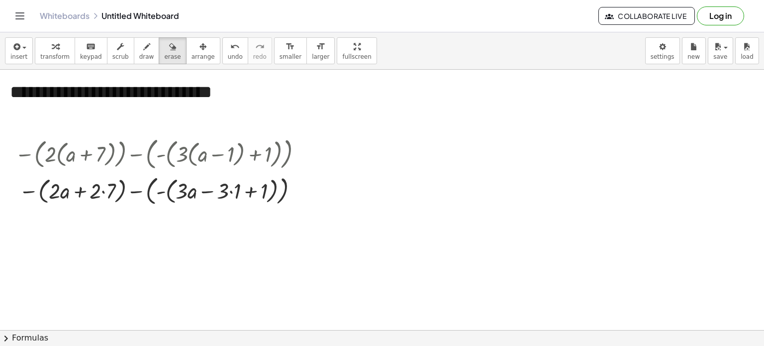
click at [117, 192] on div at bounding box center [382, 330] width 764 height 520
click at [186, 185] on div at bounding box center [382, 330] width 764 height 520
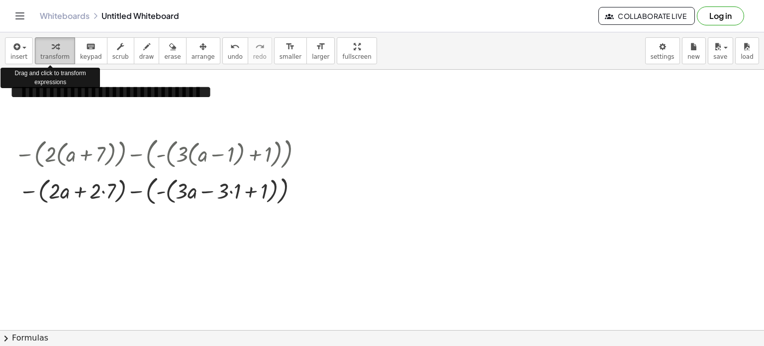
click at [52, 47] on icon "button" at bounding box center [55, 47] width 7 height 12
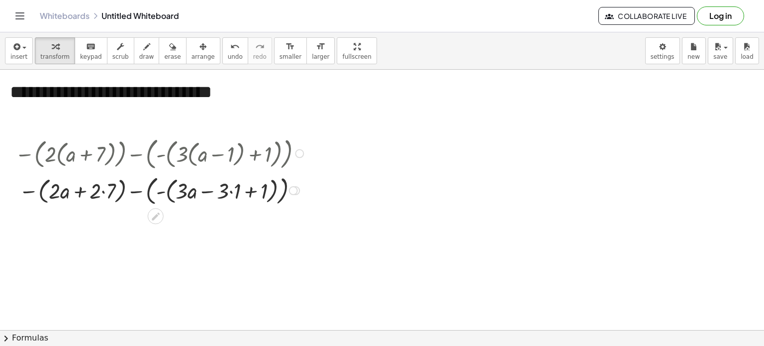
click at [179, 187] on div at bounding box center [161, 189] width 302 height 35
click at [179, 174] on div at bounding box center [161, 189] width 302 height 35
drag, startPoint x: 182, startPoint y: 188, endPoint x: 166, endPoint y: 186, distance: 16.6
click at [166, 186] on div at bounding box center [161, 189] width 302 height 35
drag, startPoint x: 184, startPoint y: 188, endPoint x: 166, endPoint y: 193, distance: 18.6
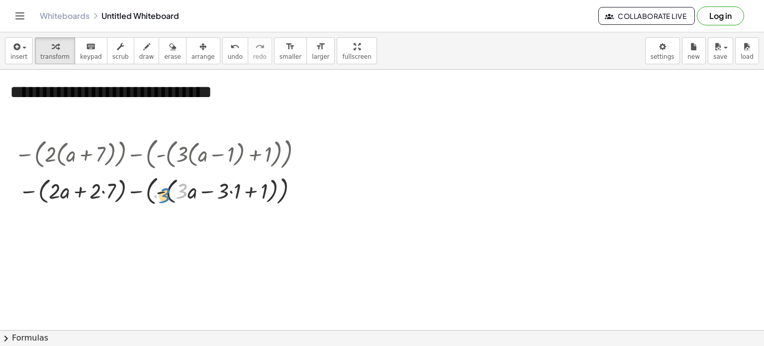
click at [166, 193] on div at bounding box center [161, 189] width 302 height 35
drag, startPoint x: 181, startPoint y: 188, endPoint x: 161, endPoint y: 186, distance: 19.9
click at [161, 186] on div at bounding box center [161, 189] width 302 height 35
click at [93, 186] on div at bounding box center [161, 189] width 302 height 35
click at [51, 182] on div at bounding box center [161, 189] width 302 height 35
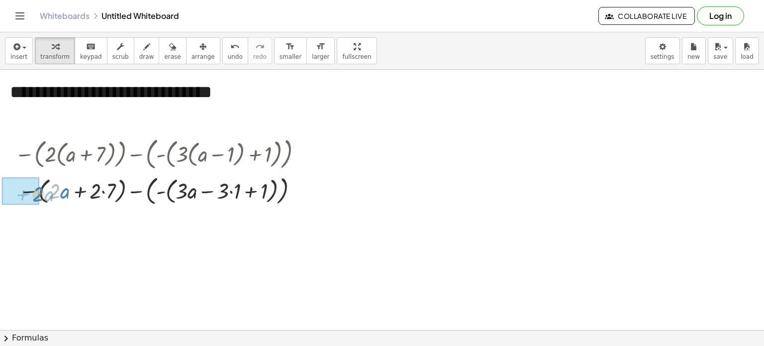
drag, startPoint x: 56, startPoint y: 188, endPoint x: 40, endPoint y: 191, distance: 16.7
click at [40, 191] on div at bounding box center [161, 189] width 302 height 35
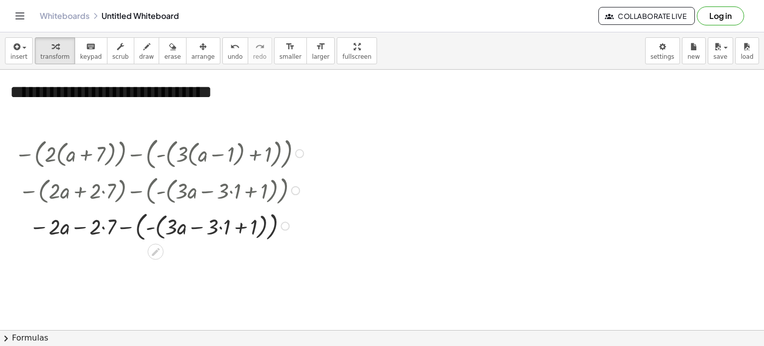
click at [64, 228] on div at bounding box center [161, 224] width 302 height 35
click at [50, 220] on div at bounding box center [161, 224] width 302 height 35
click at [156, 250] on icon at bounding box center [156, 252] width 8 height 8
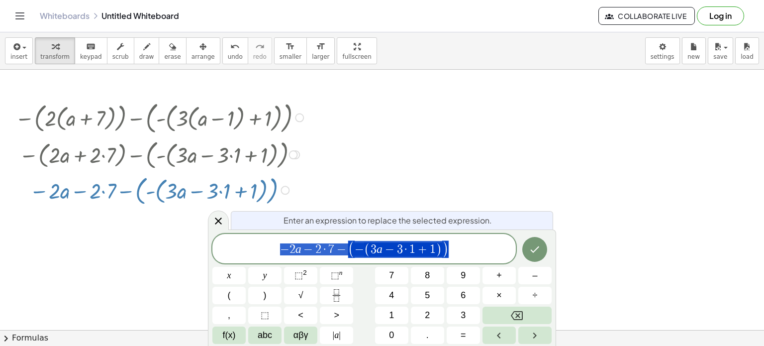
scroll to position [36, 0]
click at [284, 187] on div at bounding box center [284, 189] width 9 height 9
click at [593, 221] on div at bounding box center [382, 294] width 764 height 520
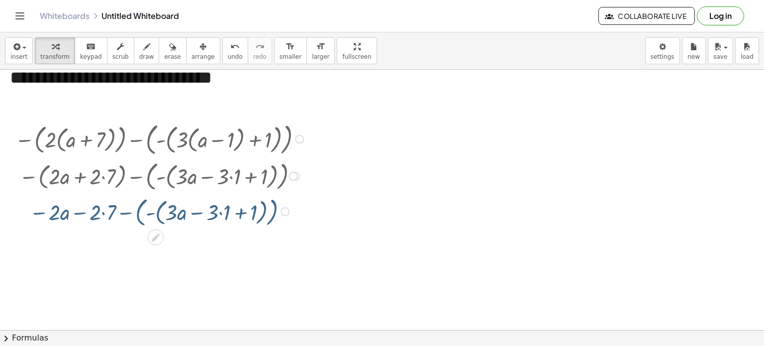
scroll to position [0, 0]
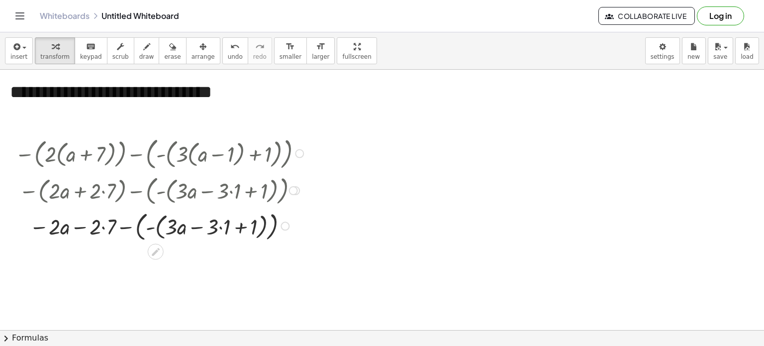
click at [282, 223] on div "Transform line Copy line as LaTeX Copy derivation as LaTeX Expand new lines: On" at bounding box center [284, 225] width 9 height 9
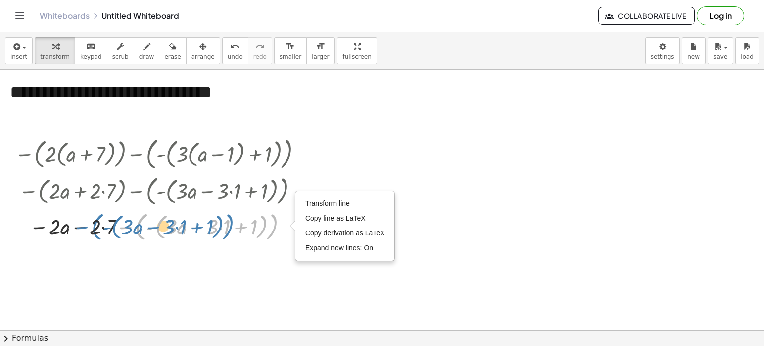
drag, startPoint x: 276, startPoint y: 211, endPoint x: 232, endPoint y: 211, distance: 43.7
click at [232, 211] on div at bounding box center [161, 224] width 302 height 35
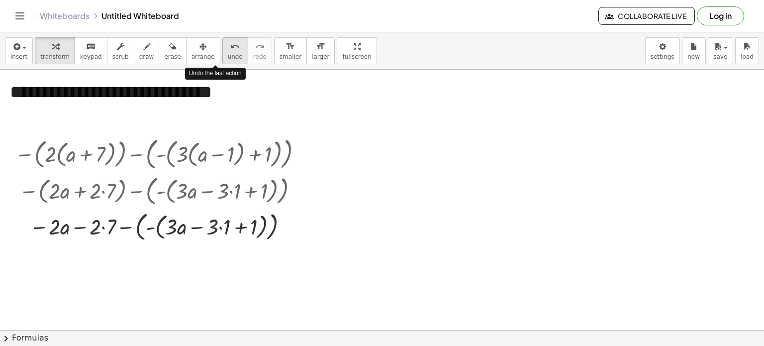
click at [230, 47] on icon "undo" at bounding box center [234, 47] width 9 height 12
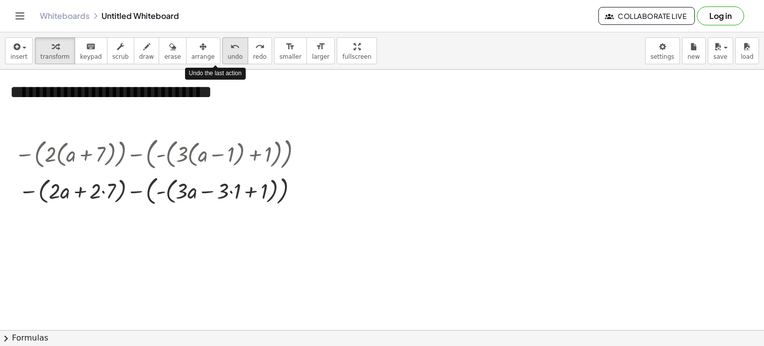
click at [230, 47] on icon "undo" at bounding box center [234, 47] width 9 height 12
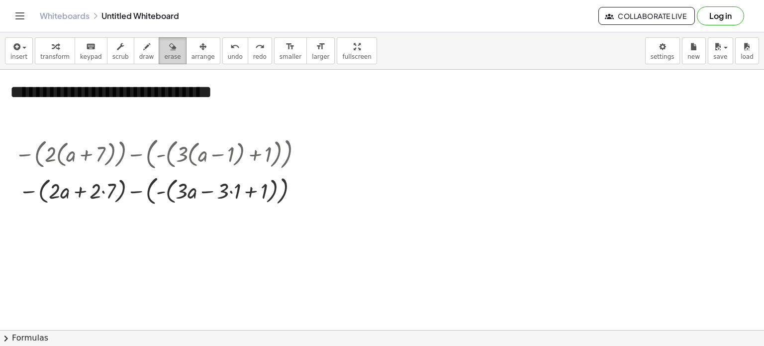
click at [169, 49] on icon "button" at bounding box center [172, 47] width 7 height 12
click at [124, 184] on div at bounding box center [382, 330] width 764 height 520
click at [101, 192] on div at bounding box center [382, 330] width 764 height 520
click at [75, 194] on div at bounding box center [382, 330] width 764 height 520
click at [44, 183] on div at bounding box center [382, 330] width 764 height 520
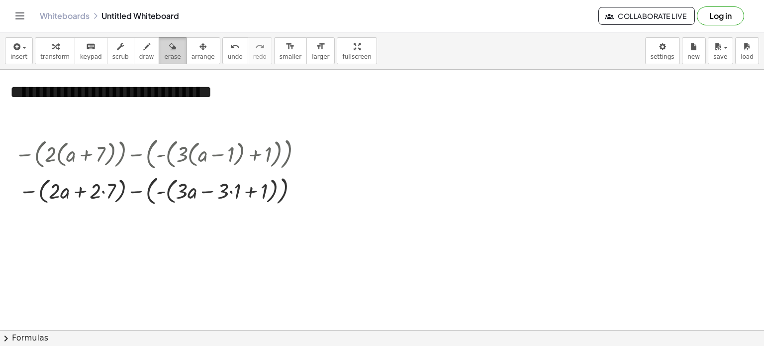
click at [169, 47] on icon "button" at bounding box center [172, 47] width 7 height 12
click at [186, 195] on div at bounding box center [382, 330] width 764 height 520
click at [79, 186] on div at bounding box center [382, 330] width 764 height 520
click at [216, 188] on div at bounding box center [382, 330] width 764 height 520
click at [266, 189] on div at bounding box center [382, 330] width 764 height 520
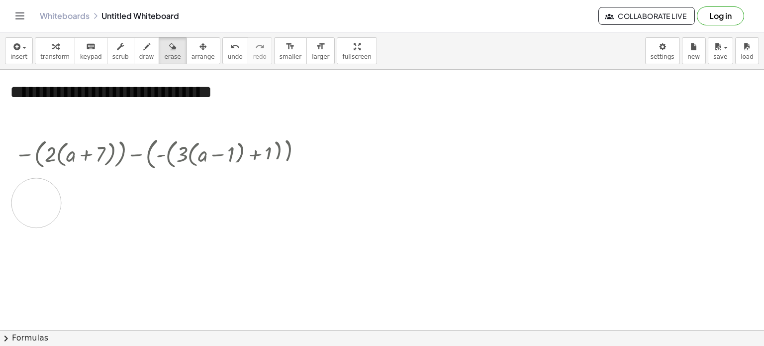
drag, startPoint x: 278, startPoint y: 183, endPoint x: 36, endPoint y: 203, distance: 243.4
click at [36, 203] on div at bounding box center [382, 330] width 764 height 520
drag, startPoint x: 284, startPoint y: 184, endPoint x: 40, endPoint y: 190, distance: 244.2
click at [40, 190] on div at bounding box center [382, 330] width 764 height 520
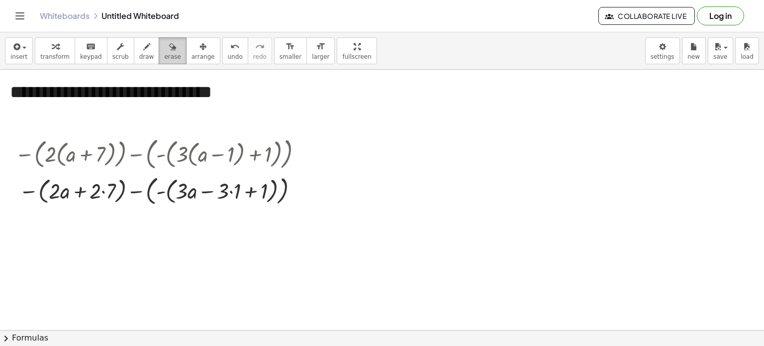
click at [164, 56] on span "erase" at bounding box center [172, 56] width 16 height 7
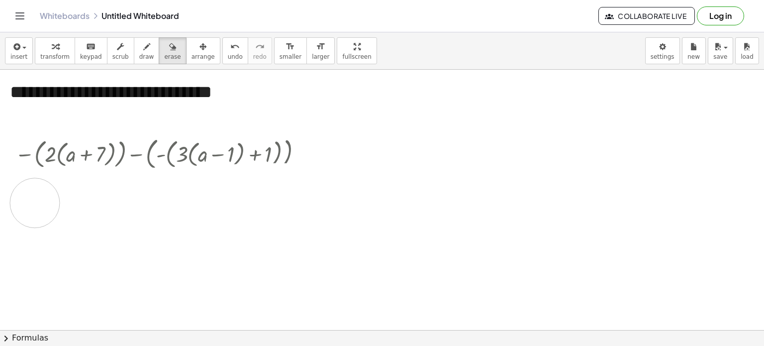
drag, startPoint x: 284, startPoint y: 187, endPoint x: 34, endPoint y: 202, distance: 250.5
click at [34, 202] on div at bounding box center [382, 330] width 764 height 520
drag, startPoint x: 24, startPoint y: 190, endPoint x: 351, endPoint y: 230, distance: 329.6
click at [351, 230] on div at bounding box center [382, 330] width 764 height 520
drag, startPoint x: 306, startPoint y: 185, endPoint x: 19, endPoint y: 192, distance: 286.9
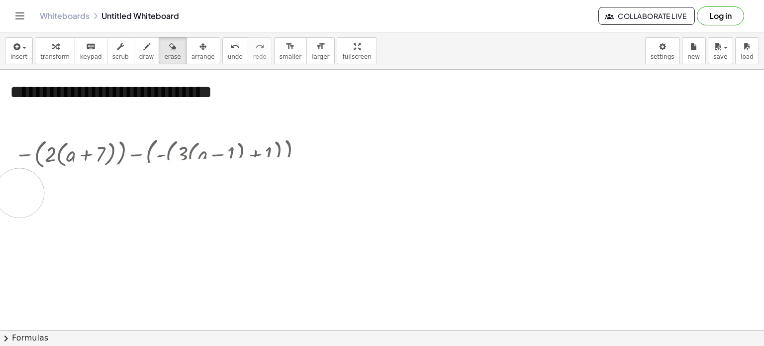
click at [19, 192] on div at bounding box center [382, 330] width 764 height 520
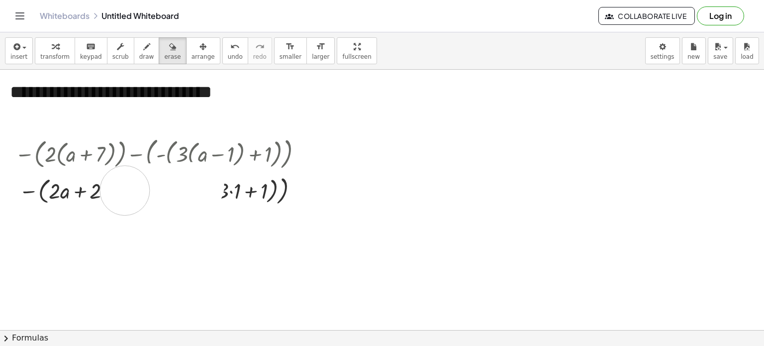
drag, startPoint x: 164, startPoint y: 187, endPoint x: 84, endPoint y: 193, distance: 80.3
click at [84, 193] on div at bounding box center [382, 330] width 764 height 520
click at [301, 156] on div at bounding box center [382, 330] width 764 height 520
click at [159, 52] on button "erase" at bounding box center [172, 50] width 27 height 27
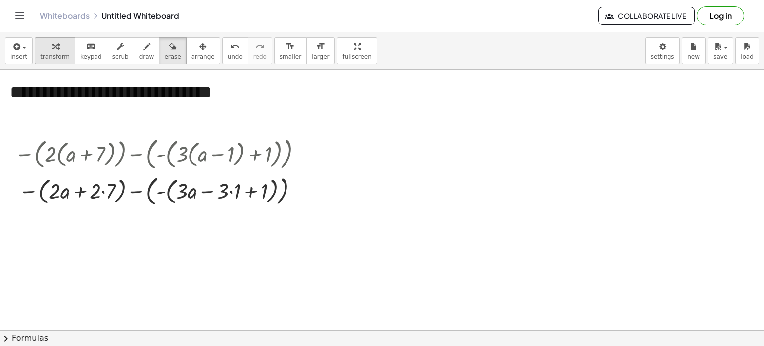
click at [52, 55] on span "transform" at bounding box center [54, 56] width 29 height 7
click at [156, 190] on div "− ( + · 2 · a + · 2 · 7 ) − ( - ( + · 3 · a − · 3 · 1 + 1 ) )" at bounding box center [156, 190] width 0 height 0
drag, startPoint x: 285, startPoint y: 148, endPoint x: 283, endPoint y: 168, distance: 20.0
click at [283, 168] on div at bounding box center [161, 152] width 302 height 39
drag, startPoint x: 296, startPoint y: 150, endPoint x: 277, endPoint y: 169, distance: 27.4
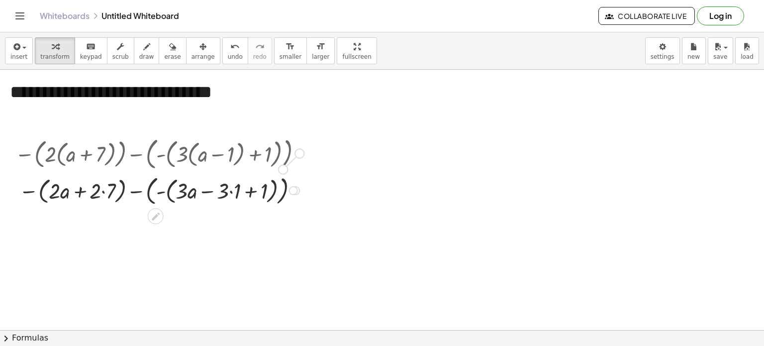
click at [156, 154] on div "− ( · 2 · ( + a + 7 ) ) − ( - ( + · 3 · ( + a − 1 ) + 1 ) )" at bounding box center [156, 154] width 0 height 0
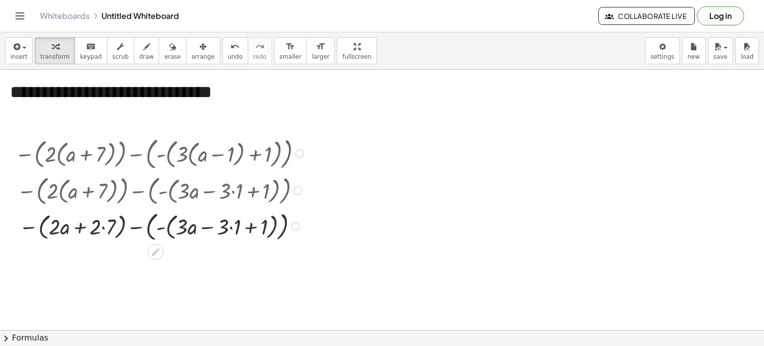
drag, startPoint x: 290, startPoint y: 188, endPoint x: 226, endPoint y: 255, distance: 92.8
click at [226, 255] on div "**********" at bounding box center [382, 330] width 764 height 520
click at [169, 49] on icon "button" at bounding box center [172, 47] width 7 height 12
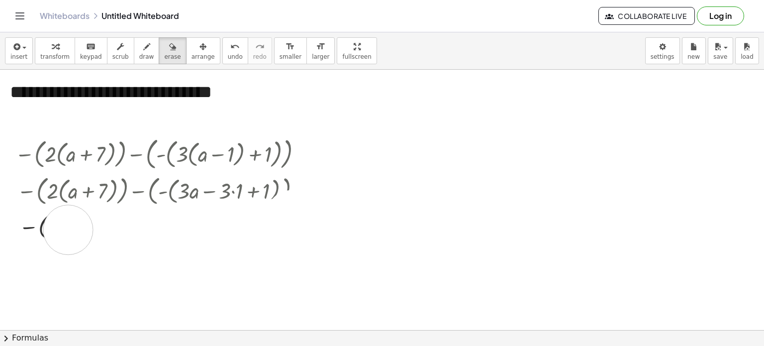
drag, startPoint x: 291, startPoint y: 214, endPoint x: 60, endPoint y: 228, distance: 232.1
click at [60, 228] on div at bounding box center [382, 330] width 764 height 520
drag, startPoint x: 48, startPoint y: 220, endPoint x: 280, endPoint y: 230, distance: 232.9
click at [280, 230] on div at bounding box center [382, 330] width 764 height 520
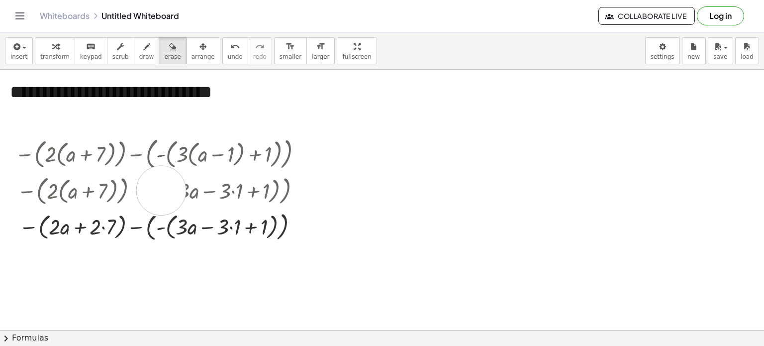
click at [161, 190] on div at bounding box center [382, 330] width 764 height 520
click at [52, 48] on icon "button" at bounding box center [55, 47] width 7 height 12
drag, startPoint x: 165, startPoint y: 190, endPoint x: 174, endPoint y: 182, distance: 11.6
click at [174, 182] on div at bounding box center [161, 189] width 302 height 35
drag, startPoint x: 160, startPoint y: 189, endPoint x: 167, endPoint y: 178, distance: 12.5
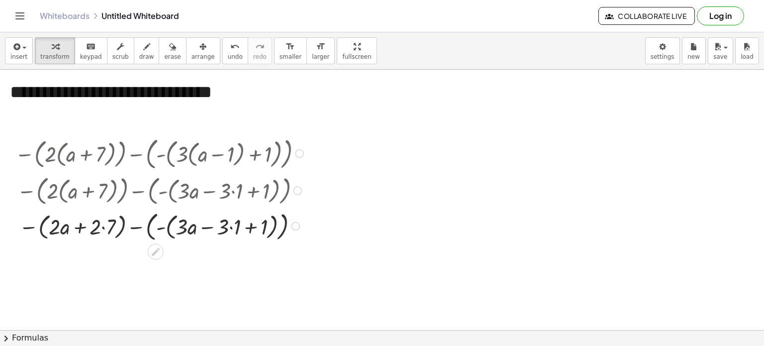
click at [167, 178] on div at bounding box center [161, 189] width 302 height 35
click at [160, 192] on div at bounding box center [161, 189] width 302 height 35
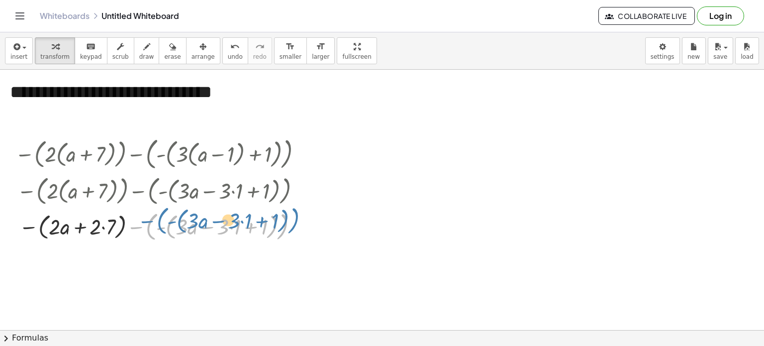
click at [160, 222] on div at bounding box center [161, 224] width 302 height 35
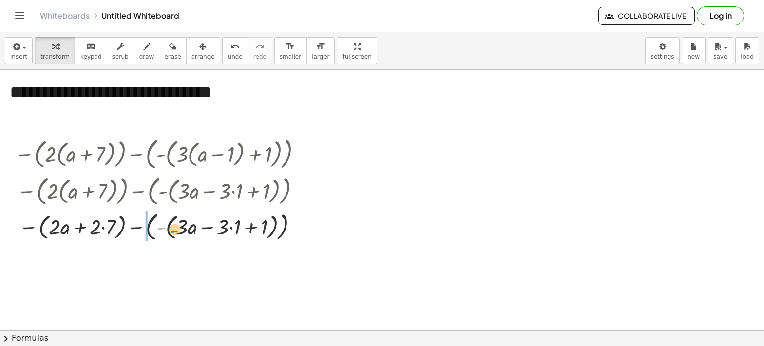
drag, startPoint x: 161, startPoint y: 226, endPoint x: 175, endPoint y: 230, distance: 14.5
click at [175, 230] on div at bounding box center [161, 224] width 302 height 35
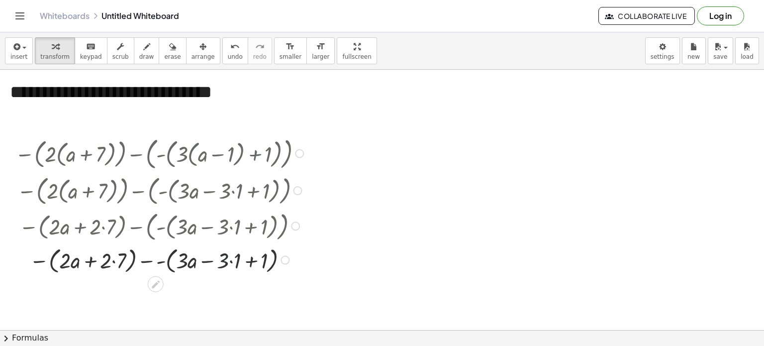
click at [223, 258] on div at bounding box center [161, 259] width 302 height 32
drag, startPoint x: 159, startPoint y: 259, endPoint x: 175, endPoint y: 261, distance: 16.1
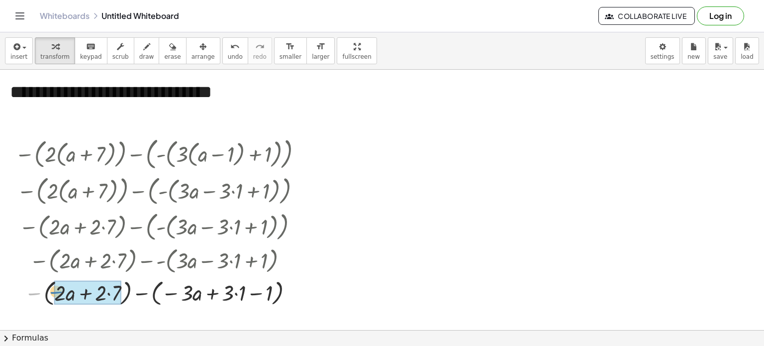
drag, startPoint x: 35, startPoint y: 291, endPoint x: 57, endPoint y: 290, distance: 21.9
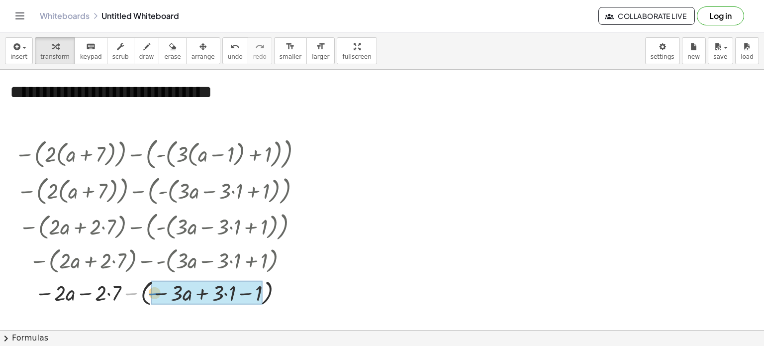
drag, startPoint x: 126, startPoint y: 292, endPoint x: 150, endPoint y: 293, distance: 24.4
click at [150, 293] on div at bounding box center [161, 291] width 302 height 32
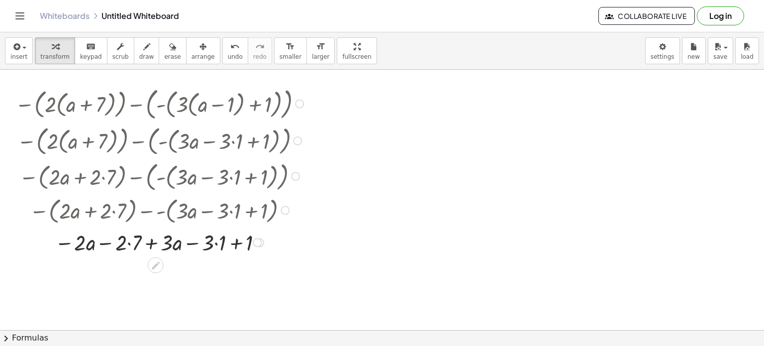
scroll to position [99, 0]
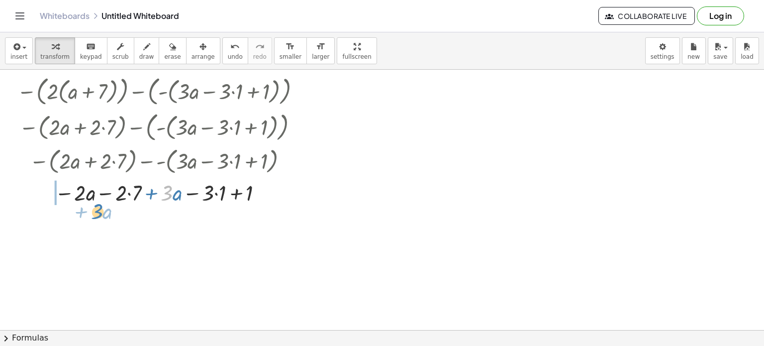
drag, startPoint x: 167, startPoint y: 192, endPoint x: 85, endPoint y: 205, distance: 83.0
click at [85, 205] on div at bounding box center [161, 191] width 302 height 29
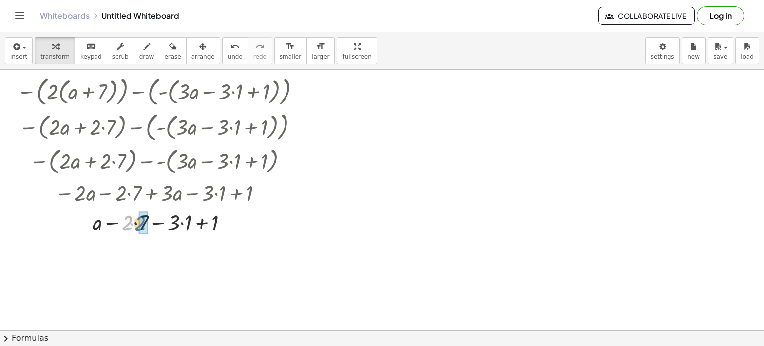
drag, startPoint x: 127, startPoint y: 215, endPoint x: 137, endPoint y: 214, distance: 10.0
drag, startPoint x: 174, startPoint y: 226, endPoint x: 179, endPoint y: 216, distance: 10.7
click at [179, 216] on div at bounding box center [160, 220] width 309 height 29
drag, startPoint x: 174, startPoint y: 221, endPoint x: 182, endPoint y: 210, distance: 13.5
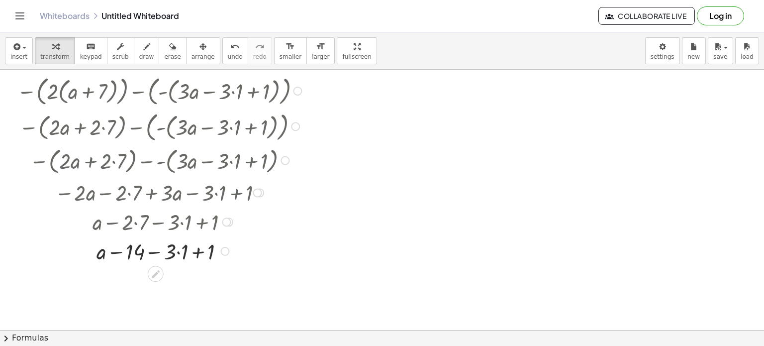
click at [182, 210] on div at bounding box center [160, 220] width 309 height 29
click at [175, 218] on div at bounding box center [160, 220] width 309 height 29
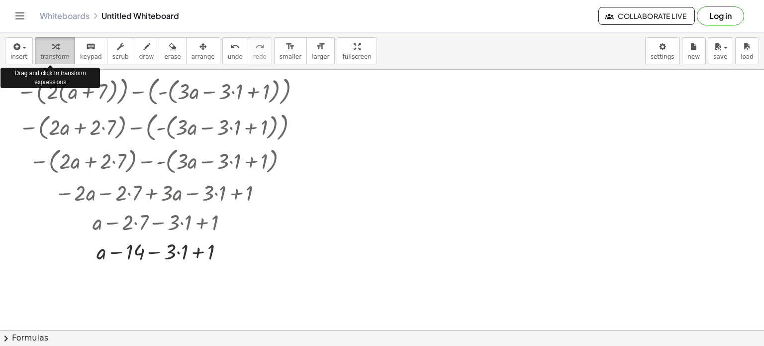
click at [52, 51] on icon "button" at bounding box center [55, 47] width 7 height 12
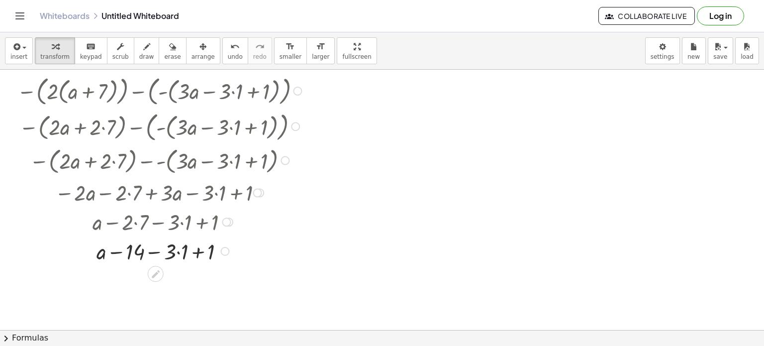
drag, startPoint x: 173, startPoint y: 219, endPoint x: 179, endPoint y: 211, distance: 9.9
click at [179, 211] on div at bounding box center [160, 220] width 309 height 29
drag, startPoint x: 183, startPoint y: 244, endPoint x: 162, endPoint y: 245, distance: 21.4
click at [162, 245] on div at bounding box center [161, 250] width 302 height 29
click at [164, 245] on div at bounding box center [161, 250] width 302 height 29
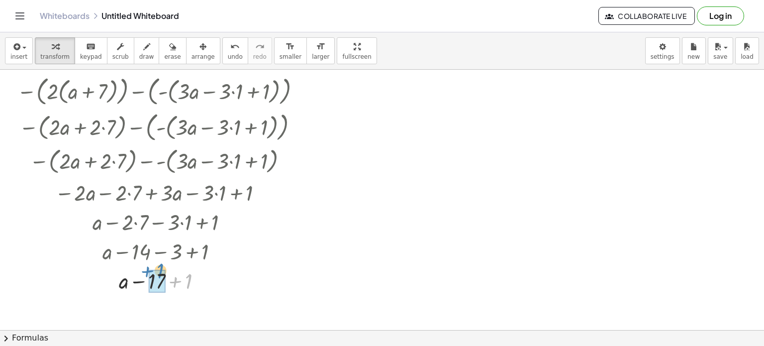
drag, startPoint x: 187, startPoint y: 281, endPoint x: 152, endPoint y: 278, distance: 35.5
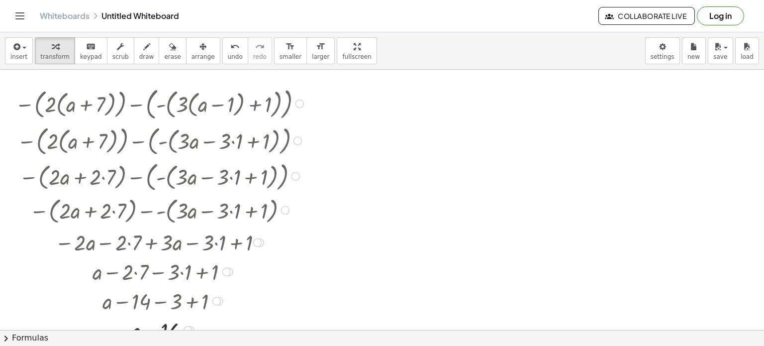
scroll to position [0, 0]
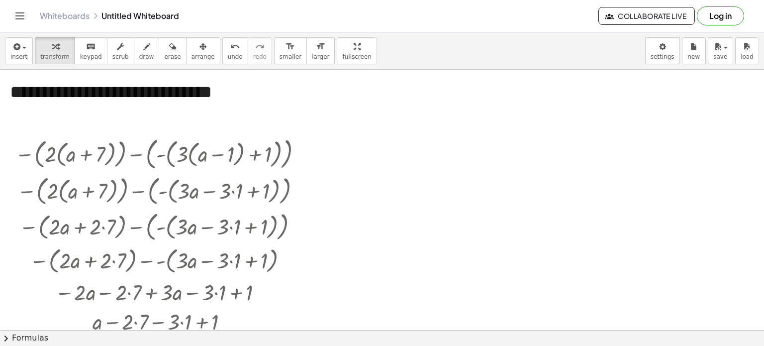
click at [341, 128] on div at bounding box center [382, 330] width 764 height 520
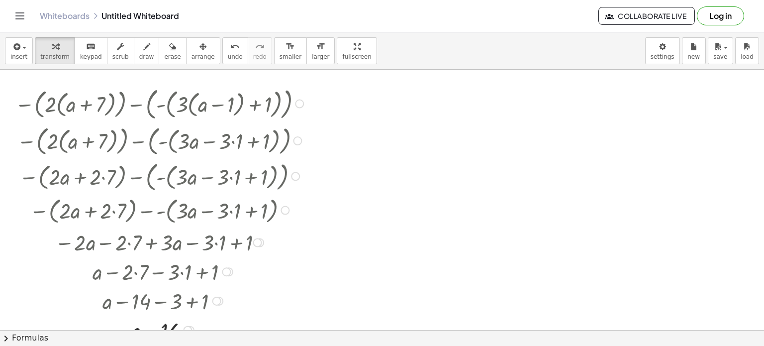
scroll to position [149, 0]
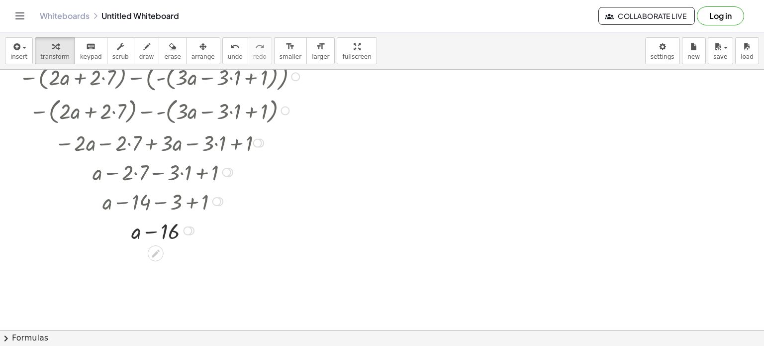
click at [186, 228] on div at bounding box center [187, 230] width 9 height 9
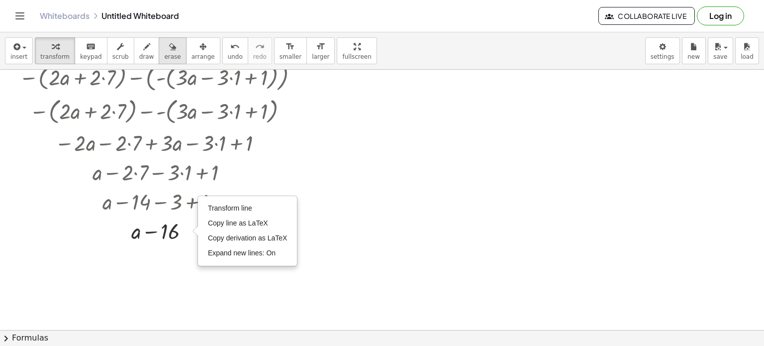
click at [164, 51] on div "button" at bounding box center [172, 46] width 16 height 12
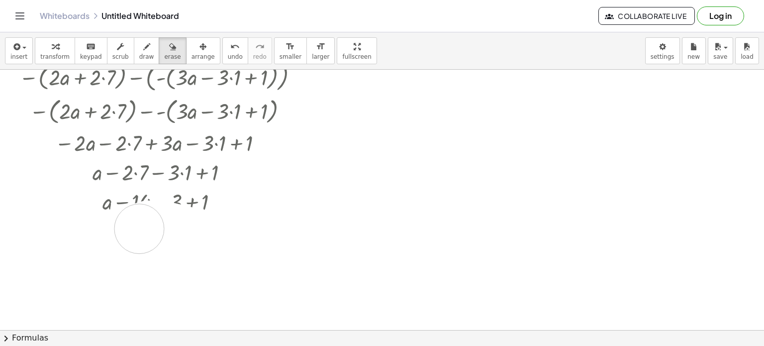
drag, startPoint x: 184, startPoint y: 231, endPoint x: 138, endPoint y: 229, distance: 45.8
click at [138, 229] on div at bounding box center [382, 180] width 764 height 520
drag, startPoint x: 157, startPoint y: 230, endPoint x: 228, endPoint y: 183, distance: 85.1
click at [228, 183] on div at bounding box center [382, 180] width 764 height 520
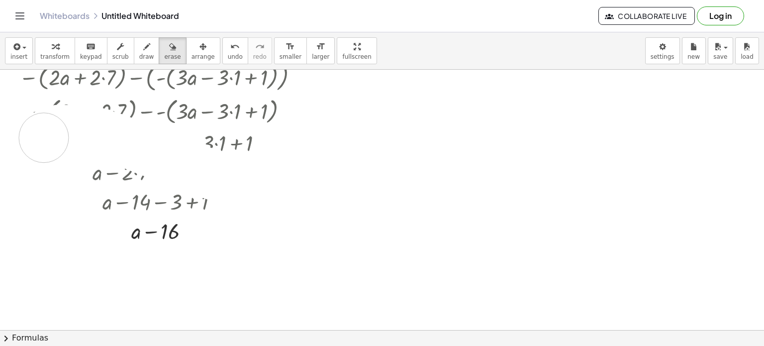
drag, startPoint x: 107, startPoint y: 135, endPoint x: 119, endPoint y: 194, distance: 60.5
click at [118, 194] on div at bounding box center [382, 180] width 764 height 520
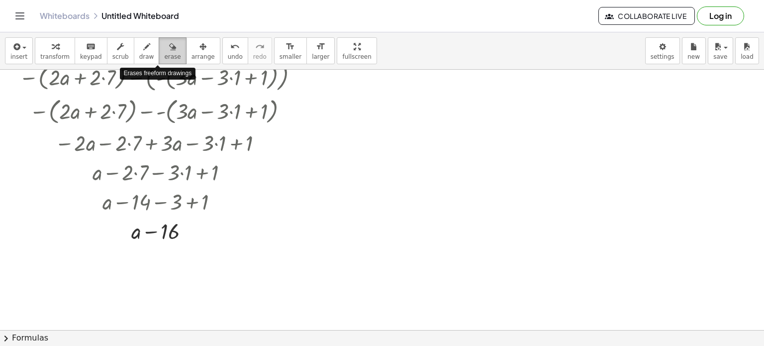
click at [164, 48] on div "button" at bounding box center [172, 46] width 16 height 12
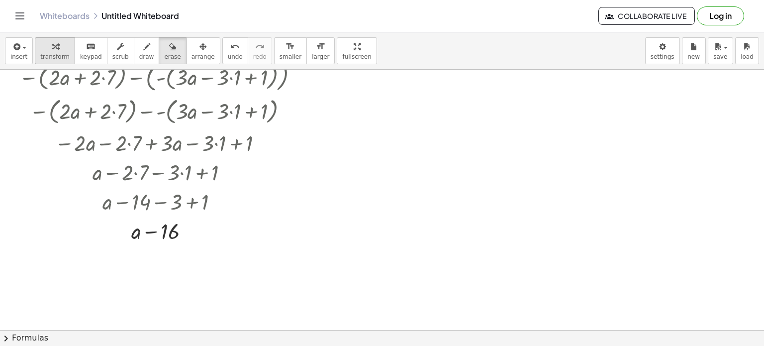
click at [52, 44] on icon "button" at bounding box center [55, 47] width 7 height 12
click at [165, 49] on button "erase" at bounding box center [172, 50] width 27 height 27
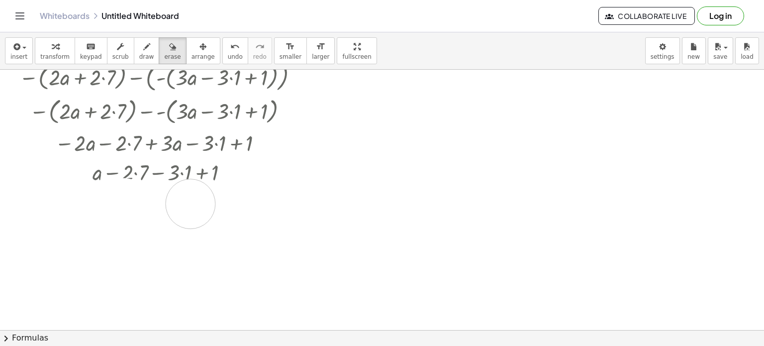
drag, startPoint x: 179, startPoint y: 231, endPoint x: 213, endPoint y: 194, distance: 50.0
click at [209, 196] on div at bounding box center [382, 180] width 764 height 520
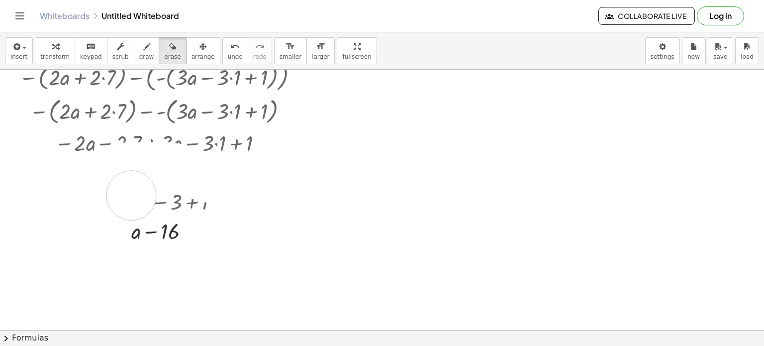
drag, startPoint x: 218, startPoint y: 180, endPoint x: 131, endPoint y: 195, distance: 87.8
click at [131, 195] on div at bounding box center [382, 180] width 764 height 520
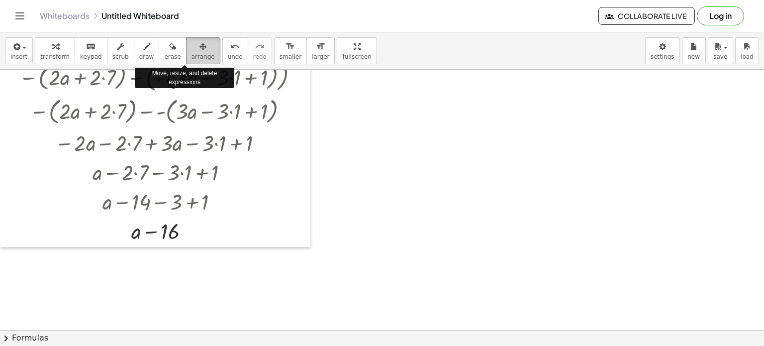
click at [191, 50] on div "button" at bounding box center [202, 46] width 23 height 12
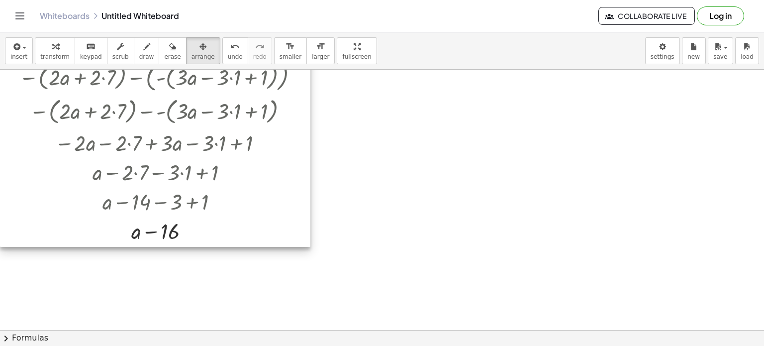
scroll to position [50, 0]
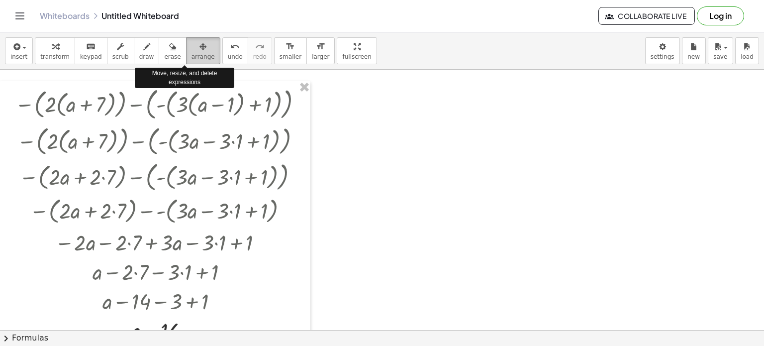
click at [191, 54] on span "arrange" at bounding box center [202, 56] width 23 height 7
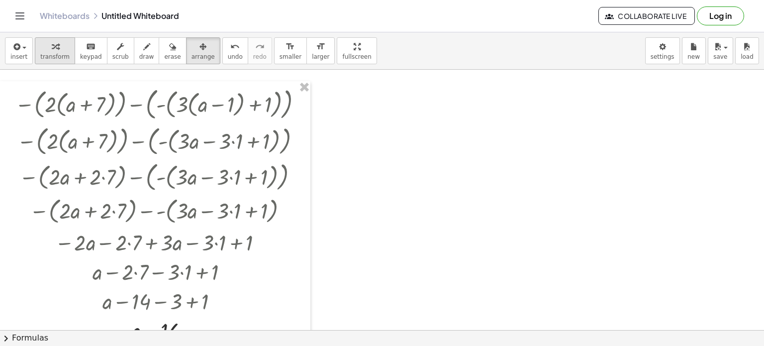
click at [54, 48] on div "button" at bounding box center [54, 46] width 29 height 12
click at [164, 57] on span "erase" at bounding box center [172, 56] width 16 height 7
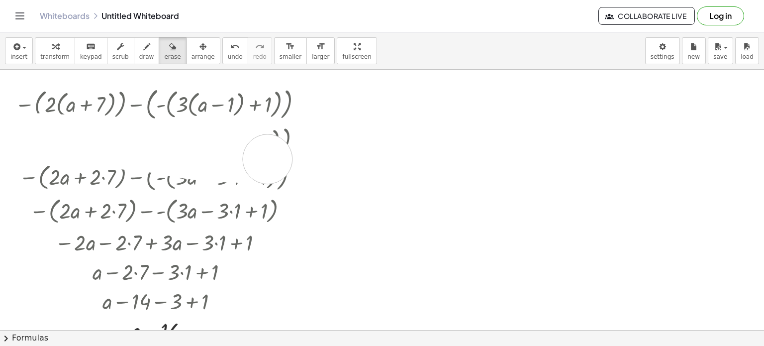
drag, startPoint x: 43, startPoint y: 138, endPoint x: 283, endPoint y: 159, distance: 241.1
click at [283, 159] on div at bounding box center [382, 280] width 764 height 520
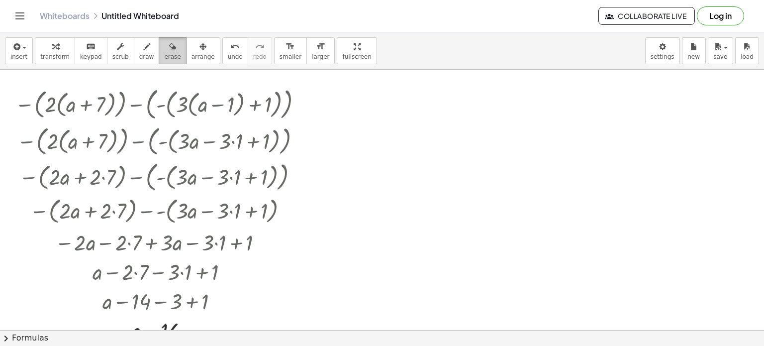
click at [164, 56] on span "erase" at bounding box center [172, 56] width 16 height 7
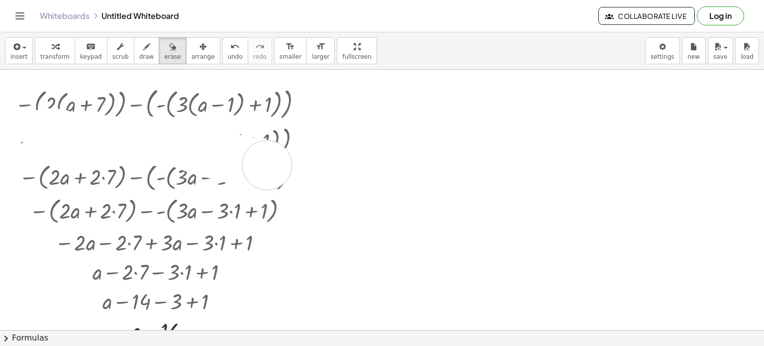
drag, startPoint x: 46, startPoint y: 133, endPoint x: 288, endPoint y: 165, distance: 244.6
click at [288, 165] on div at bounding box center [382, 280] width 764 height 520
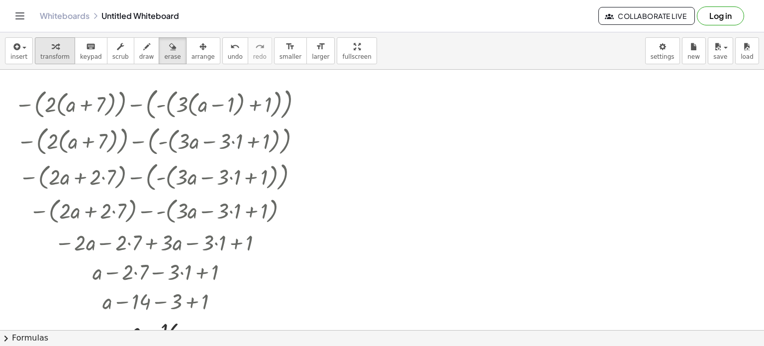
click at [52, 50] on icon "button" at bounding box center [55, 47] width 7 height 12
drag, startPoint x: 292, startPoint y: 137, endPoint x: 159, endPoint y: 135, distance: 133.2
click at [161, 135] on div at bounding box center [161, 139] width 302 height 35
click at [299, 140] on div at bounding box center [297, 140] width 9 height 9
click at [164, 53] on span "erase" at bounding box center [172, 56] width 16 height 7
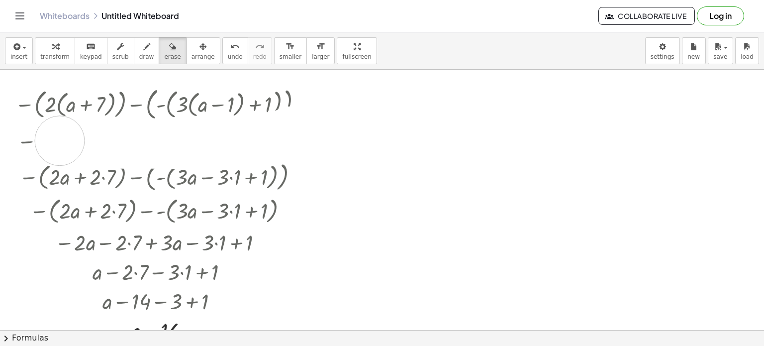
drag, startPoint x: 290, startPoint y: 131, endPoint x: 60, endPoint y: 140, distance: 230.9
click at [60, 140] on div at bounding box center [382, 280] width 764 height 520
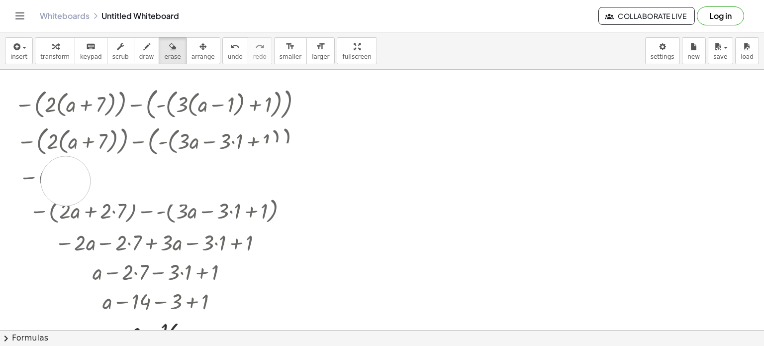
drag, startPoint x: 282, startPoint y: 168, endPoint x: 59, endPoint y: 183, distance: 223.3
click at [59, 183] on div at bounding box center [382, 280] width 764 height 520
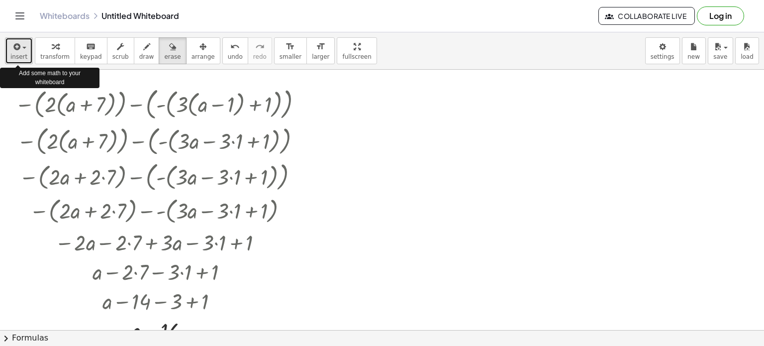
click at [16, 47] on icon "button" at bounding box center [15, 47] width 9 height 12
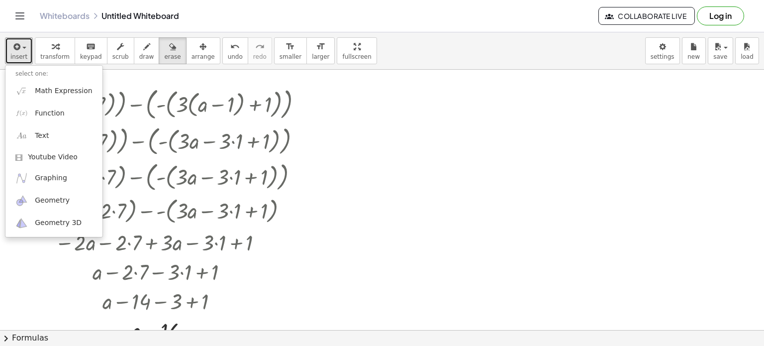
click at [468, 152] on div at bounding box center [382, 280] width 764 height 520
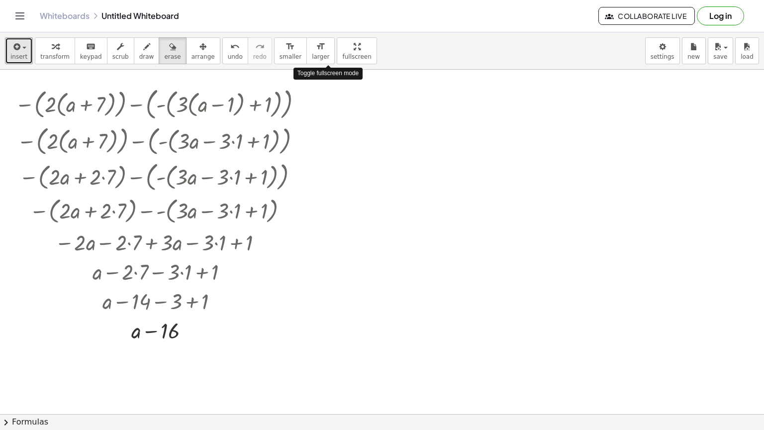
drag, startPoint x: 322, startPoint y: 53, endPoint x: 322, endPoint y: 113, distance: 60.2
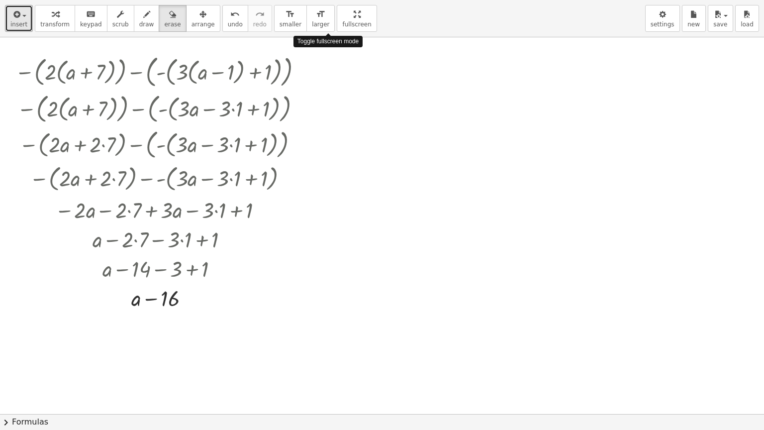
click at [322, 113] on div "insert select one: Math Expression Function Text Youtube Video Graphing Geometr…" at bounding box center [382, 215] width 764 height 430
click at [338, 149] on div at bounding box center [382, 364] width 764 height 753
click at [326, 101] on div at bounding box center [382, 364] width 764 height 753
click at [313, 157] on div at bounding box center [382, 364] width 764 height 753
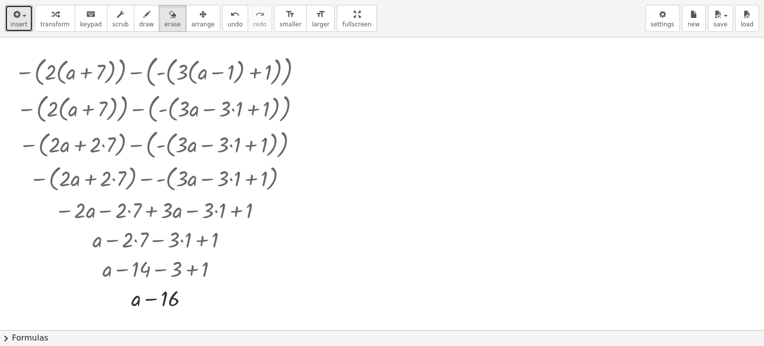
drag, startPoint x: 317, startPoint y: 19, endPoint x: 317, endPoint y: -41, distance: 60.2
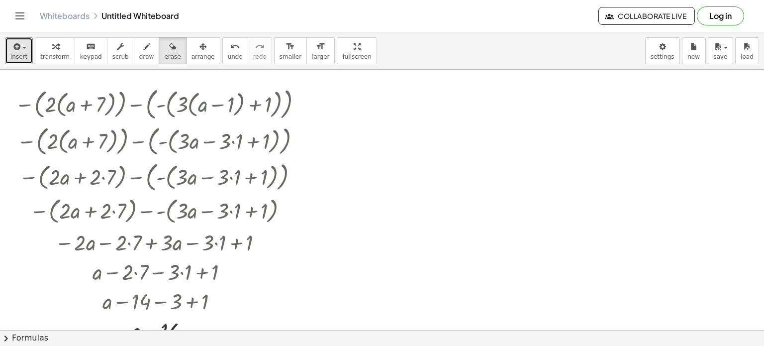
click at [317, 0] on html "Graspable Math Activities Get Started Activity Bank Assigned Work Classes White…" at bounding box center [382, 173] width 764 height 346
click at [66, 151] on div at bounding box center [382, 280] width 764 height 520
drag, startPoint x: 59, startPoint y: 130, endPoint x: 200, endPoint y: 152, distance: 143.4
click at [187, 151] on div at bounding box center [382, 280] width 764 height 520
click at [239, 152] on div at bounding box center [382, 280] width 764 height 520
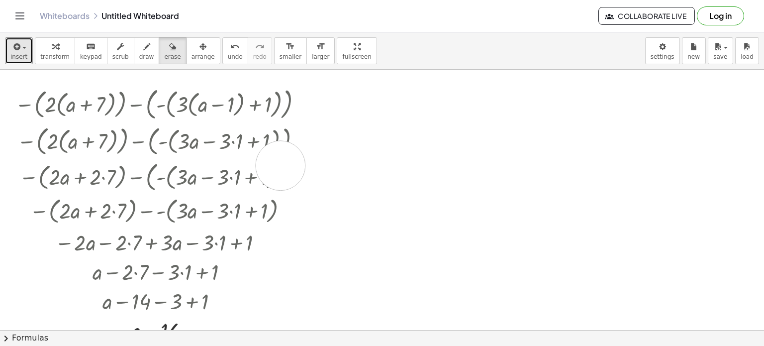
drag, startPoint x: 280, startPoint y: 165, endPoint x: 281, endPoint y: 183, distance: 17.9
click at [281, 171] on div at bounding box center [382, 280] width 764 height 520
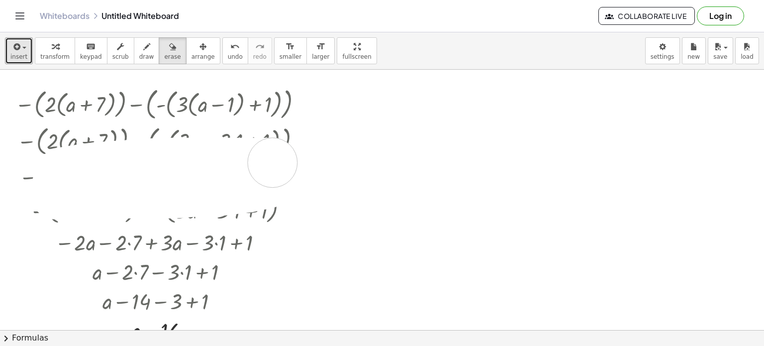
drag, startPoint x: 280, startPoint y: 178, endPoint x: 301, endPoint y: 162, distance: 26.9
click at [301, 162] on div at bounding box center [382, 280] width 764 height 520
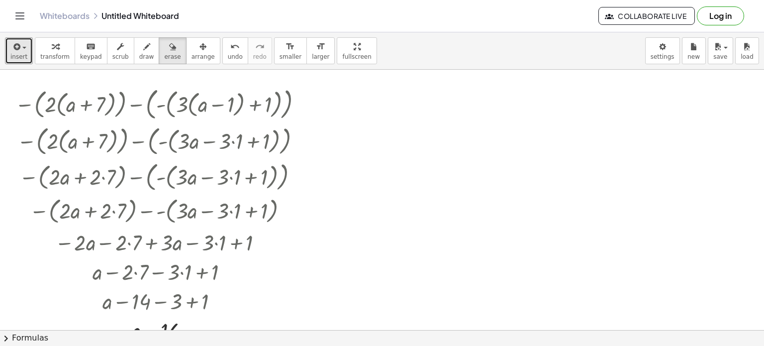
click at [301, 160] on div at bounding box center [382, 280] width 764 height 520
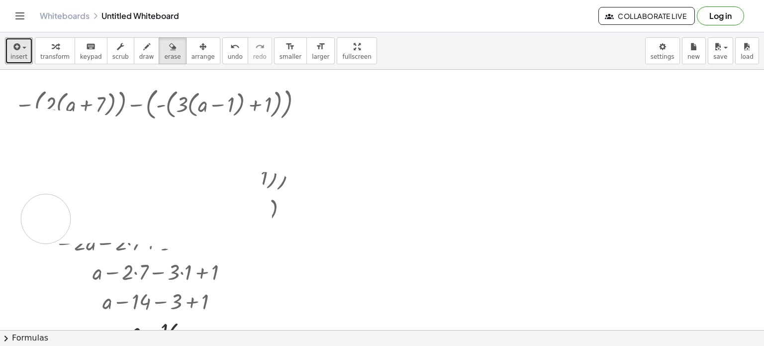
drag, startPoint x: 287, startPoint y: 150, endPoint x: 46, endPoint y: 218, distance: 251.0
click at [46, 218] on div at bounding box center [382, 280] width 764 height 520
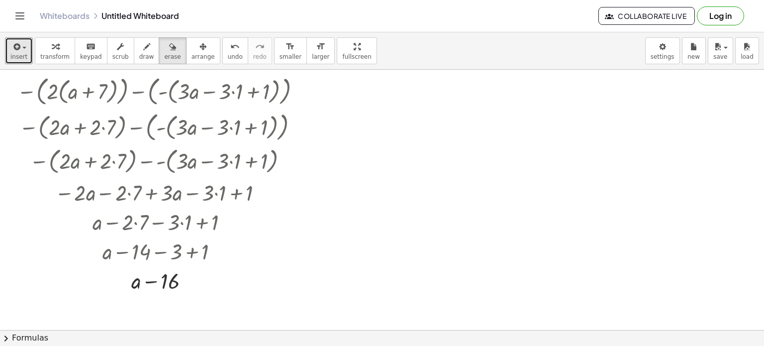
scroll to position [0, 0]
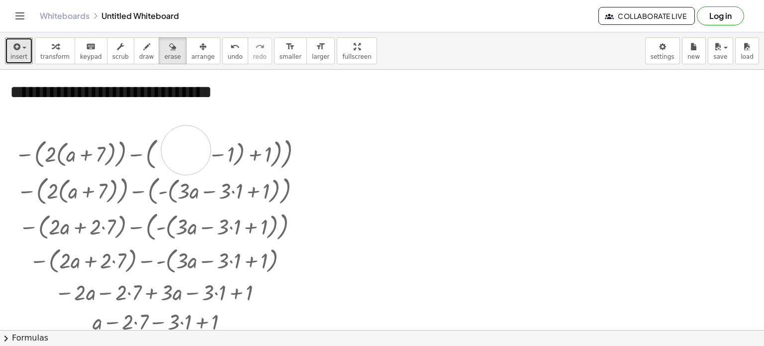
drag, startPoint x: 180, startPoint y: 154, endPoint x: 187, endPoint y: 149, distance: 7.9
click at [187, 149] on div at bounding box center [382, 330] width 764 height 520
click at [52, 51] on icon "button" at bounding box center [55, 47] width 7 height 12
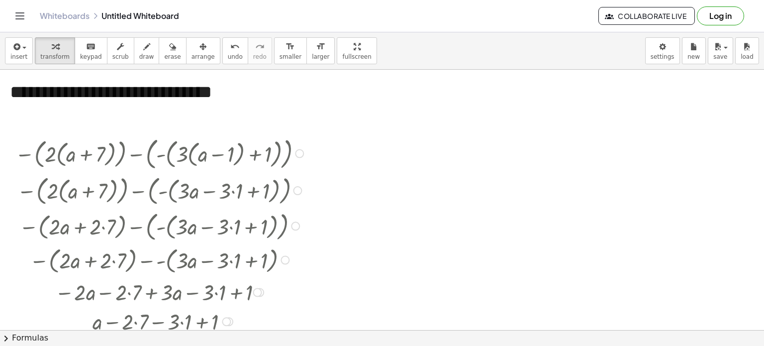
click at [187, 147] on div at bounding box center [161, 152] width 302 height 39
drag, startPoint x: 181, startPoint y: 149, endPoint x: 189, endPoint y: 140, distance: 11.6
click at [188, 141] on div at bounding box center [161, 152] width 302 height 39
click at [191, 139] on div at bounding box center [161, 152] width 302 height 39
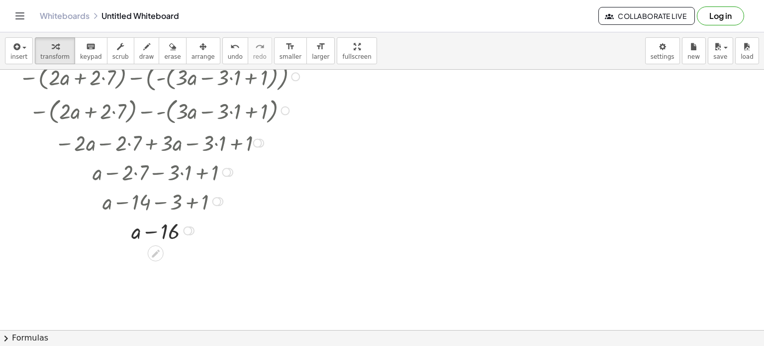
scroll to position [99, 0]
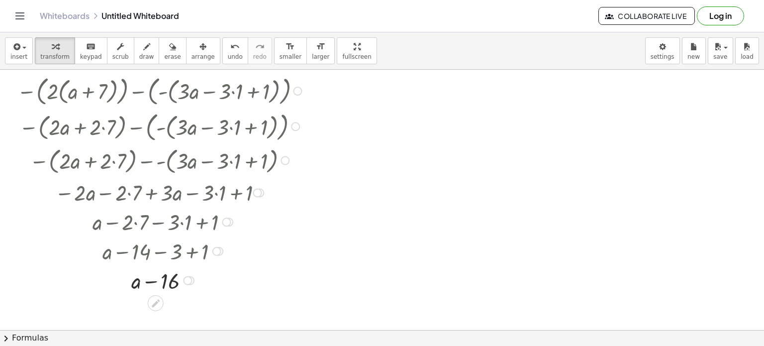
click at [151, 282] on div at bounding box center [161, 278] width 302 height 29
click at [157, 299] on icon at bounding box center [156, 303] width 8 height 8
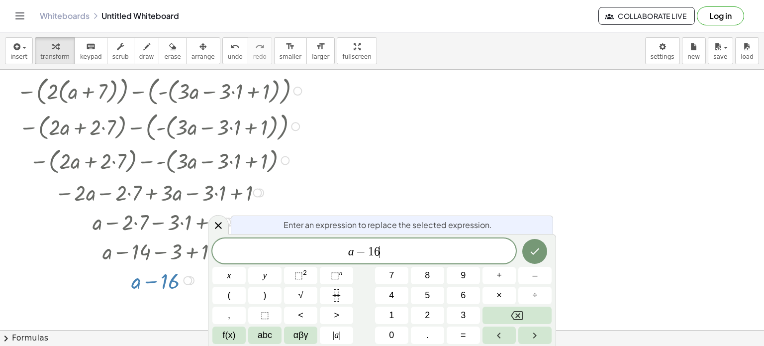
click at [400, 252] on span "a − 1 6 ​" at bounding box center [363, 252] width 303 height 14
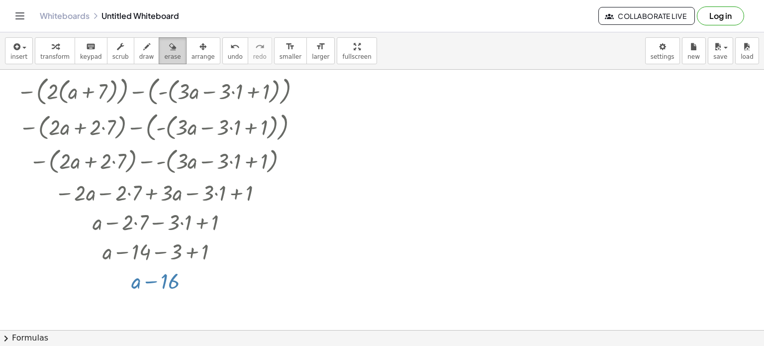
click at [164, 53] on span "erase" at bounding box center [172, 56] width 16 height 7
drag, startPoint x: 179, startPoint y: 272, endPoint x: 119, endPoint y: 279, distance: 60.1
click at [119, 279] on div at bounding box center [382, 230] width 764 height 520
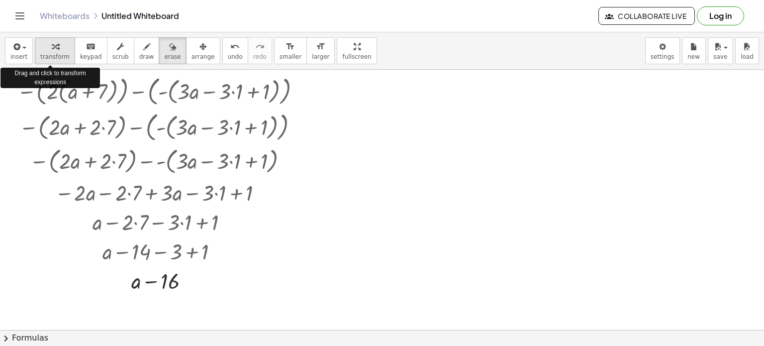
click at [54, 45] on icon "button" at bounding box center [55, 47] width 7 height 12
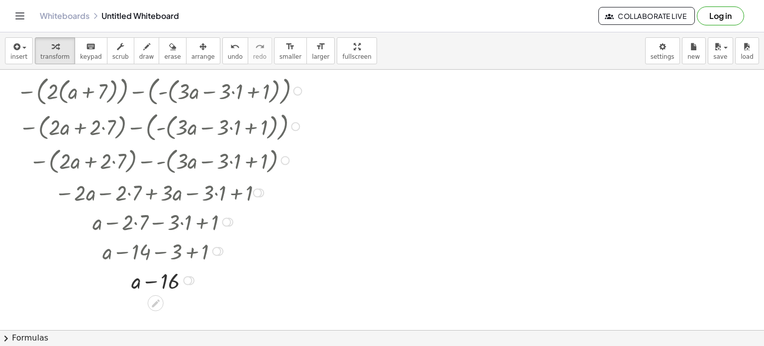
click at [158, 301] on icon at bounding box center [156, 303] width 8 height 8
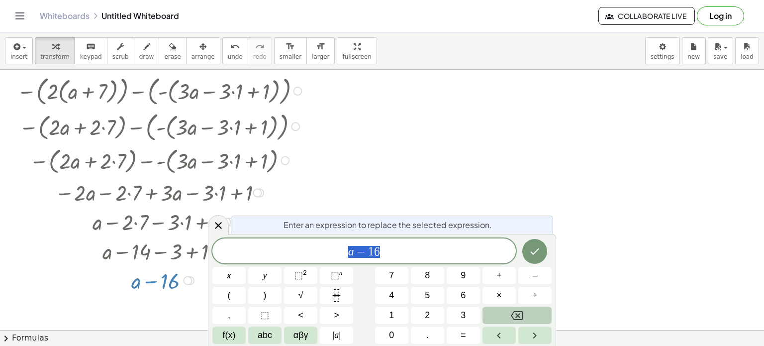
click at [520, 316] on icon "Backspace" at bounding box center [517, 315] width 12 height 12
click at [184, 280] on div "Transform line Copy line as LaTeX Copy derivation as LaTeX Expand new lines: On" at bounding box center [187, 280] width 9 height 9
click at [409, 170] on div at bounding box center [382, 230] width 764 height 520
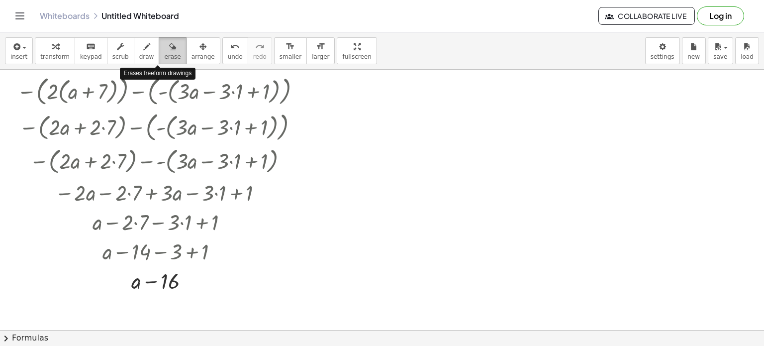
click at [169, 48] on icon "button" at bounding box center [172, 47] width 7 height 12
drag, startPoint x: 178, startPoint y: 278, endPoint x: 131, endPoint y: 292, distance: 49.4
click at [131, 292] on div at bounding box center [382, 230] width 764 height 520
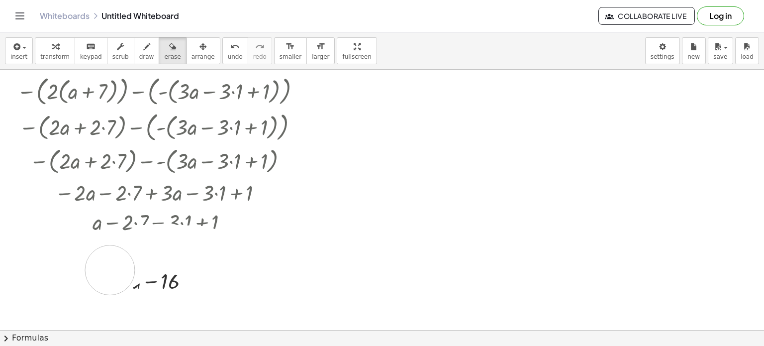
drag, startPoint x: 207, startPoint y: 253, endPoint x: 110, endPoint y: 269, distance: 98.4
click at [110, 269] on div at bounding box center [382, 230] width 764 height 520
drag, startPoint x: 179, startPoint y: 290, endPoint x: 80, endPoint y: 289, distance: 98.9
click at [80, 289] on div at bounding box center [382, 230] width 764 height 520
click at [164, 47] on div "button" at bounding box center [172, 46] width 16 height 12
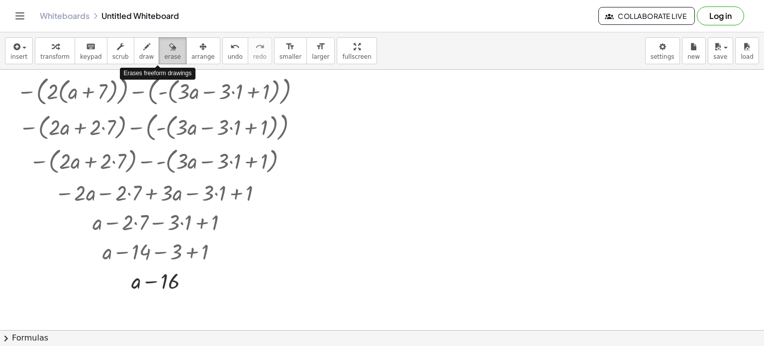
click at [164, 47] on div "button" at bounding box center [172, 46] width 16 height 12
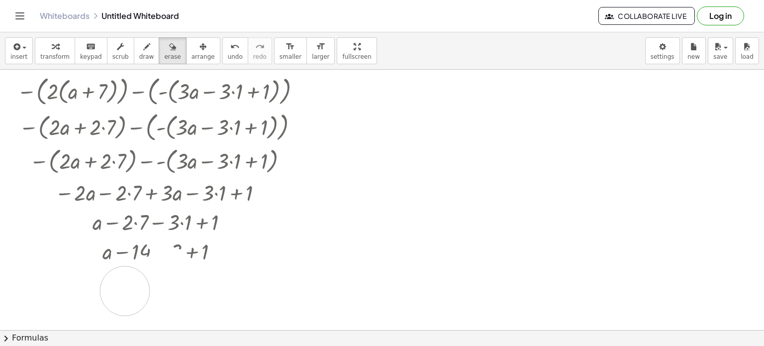
drag, startPoint x: 170, startPoint y: 271, endPoint x: 122, endPoint y: 291, distance: 51.5
click at [122, 291] on div at bounding box center [382, 230] width 764 height 520
drag, startPoint x: 155, startPoint y: 248, endPoint x: 179, endPoint y: 288, distance: 46.4
click at [162, 288] on div at bounding box center [382, 230] width 764 height 520
drag, startPoint x: 179, startPoint y: 288, endPoint x: 219, endPoint y: 284, distance: 40.0
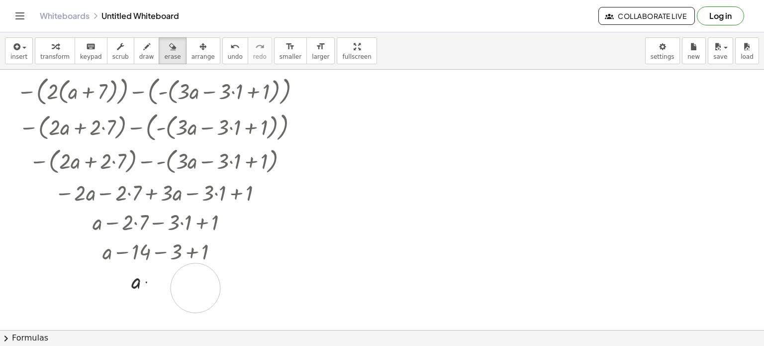
click at [219, 284] on div at bounding box center [382, 230] width 764 height 520
drag, startPoint x: 93, startPoint y: 283, endPoint x: 76, endPoint y: 283, distance: 17.9
click at [77, 283] on div at bounding box center [382, 230] width 764 height 520
click at [28, 99] on div at bounding box center [382, 230] width 764 height 520
click at [16, 14] on icon "Toggle navigation" at bounding box center [20, 16] width 12 height 12
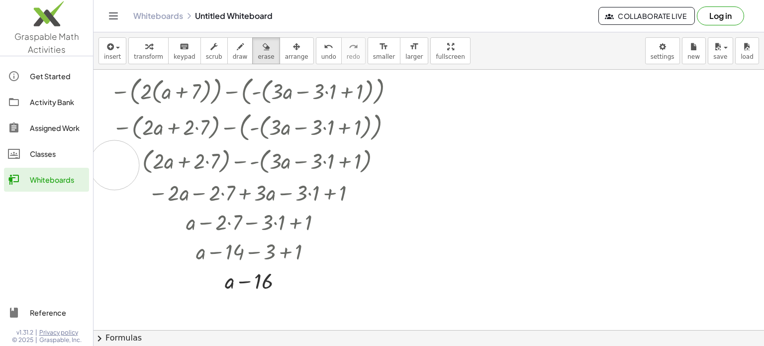
click at [114, 165] on div at bounding box center [428, 230] width 670 height 520
click at [46, 15] on img at bounding box center [46, 16] width 93 height 42
click at [109, 17] on icon "Toggle navigation" at bounding box center [113, 16] width 12 height 12
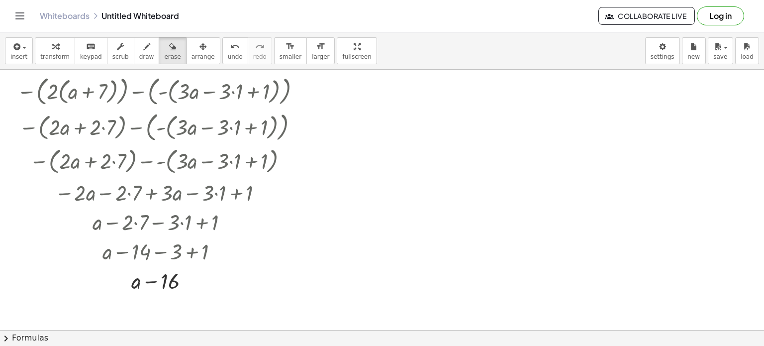
click at [5, 338] on span "chevron_right" at bounding box center [6, 338] width 12 height 12
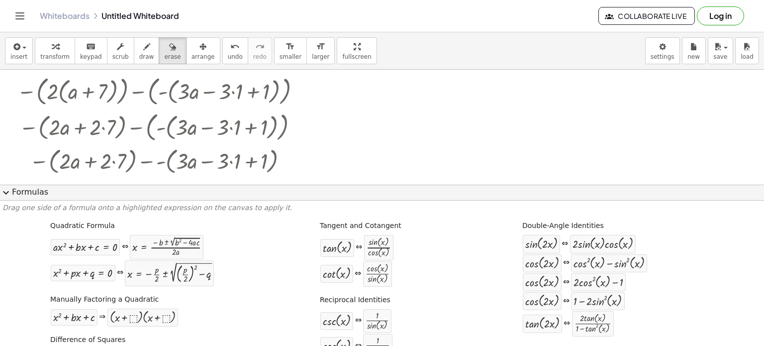
click at [403, 110] on div at bounding box center [382, 100] width 764 height 261
click at [6, 191] on span "expand_more" at bounding box center [6, 192] width 12 height 12
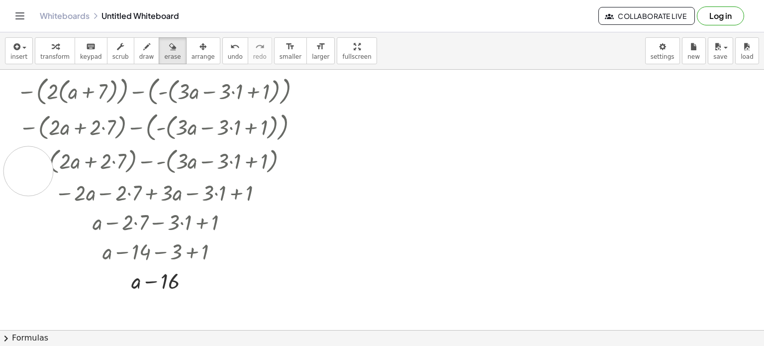
drag, startPoint x: 0, startPoint y: 176, endPoint x: 28, endPoint y: 171, distance: 28.9
click at [28, 171] on div at bounding box center [382, 230] width 764 height 520
click at [55, 46] on div "button" at bounding box center [54, 46] width 29 height 12
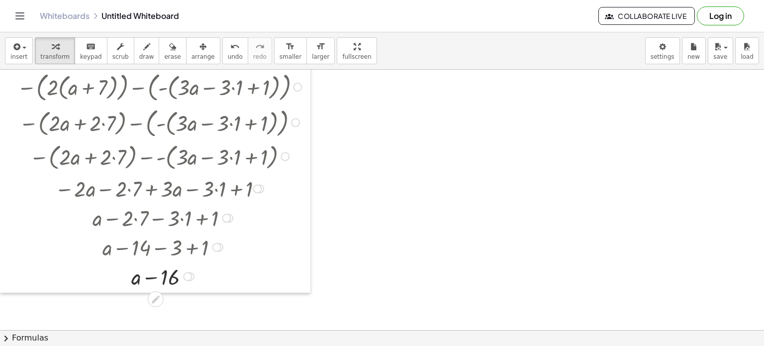
click at [0, 159] on div at bounding box center [7, 159] width 15 height 265
click at [410, 182] on div at bounding box center [382, 230] width 764 height 520
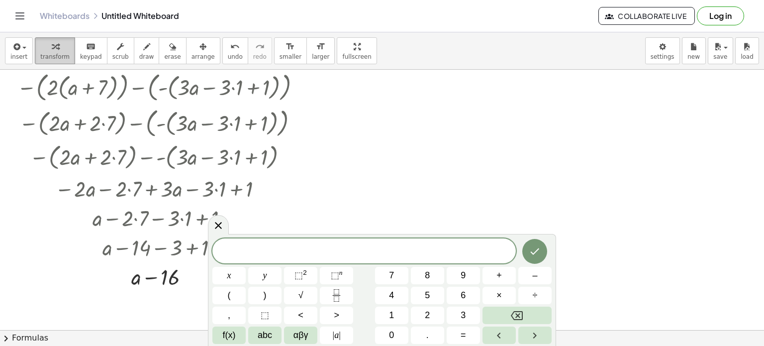
click at [52, 49] on icon "button" at bounding box center [55, 47] width 7 height 12
click at [52, 48] on icon "button" at bounding box center [55, 47] width 7 height 12
click at [633, 218] on div at bounding box center [382, 230] width 764 height 520
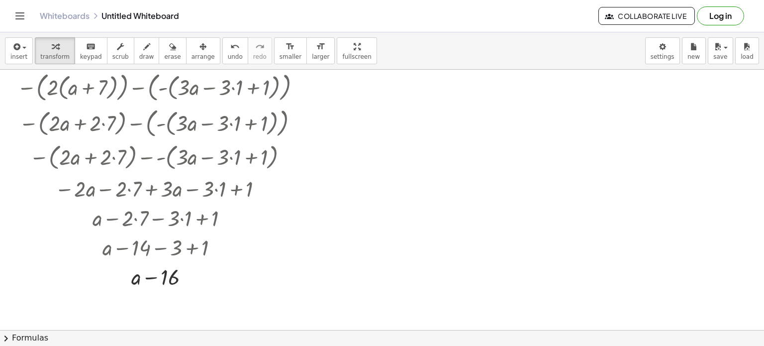
drag, startPoint x: 0, startPoint y: 8, endPoint x: 18, endPoint y: 8, distance: 17.9
click at [18, 8] on header "Whiteboards Untitled Whiteboard Collaborate Live Log in" at bounding box center [382, 16] width 764 height 32
click at [18, 13] on icon "Toggle navigation" at bounding box center [20, 16] width 8 height 6
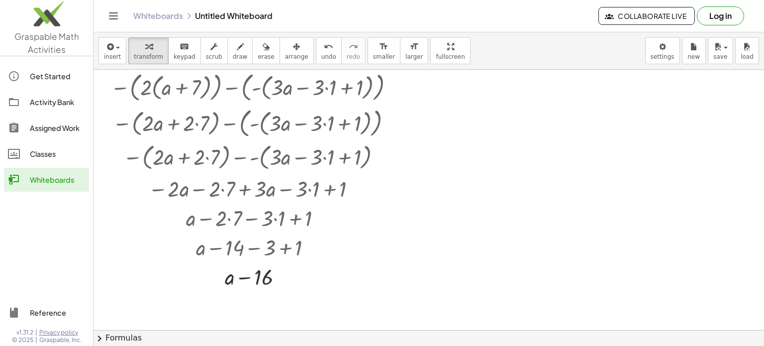
click at [114, 20] on icon "Toggle navigation" at bounding box center [113, 16] width 12 height 12
